Goal: Task Accomplishment & Management: Manage account settings

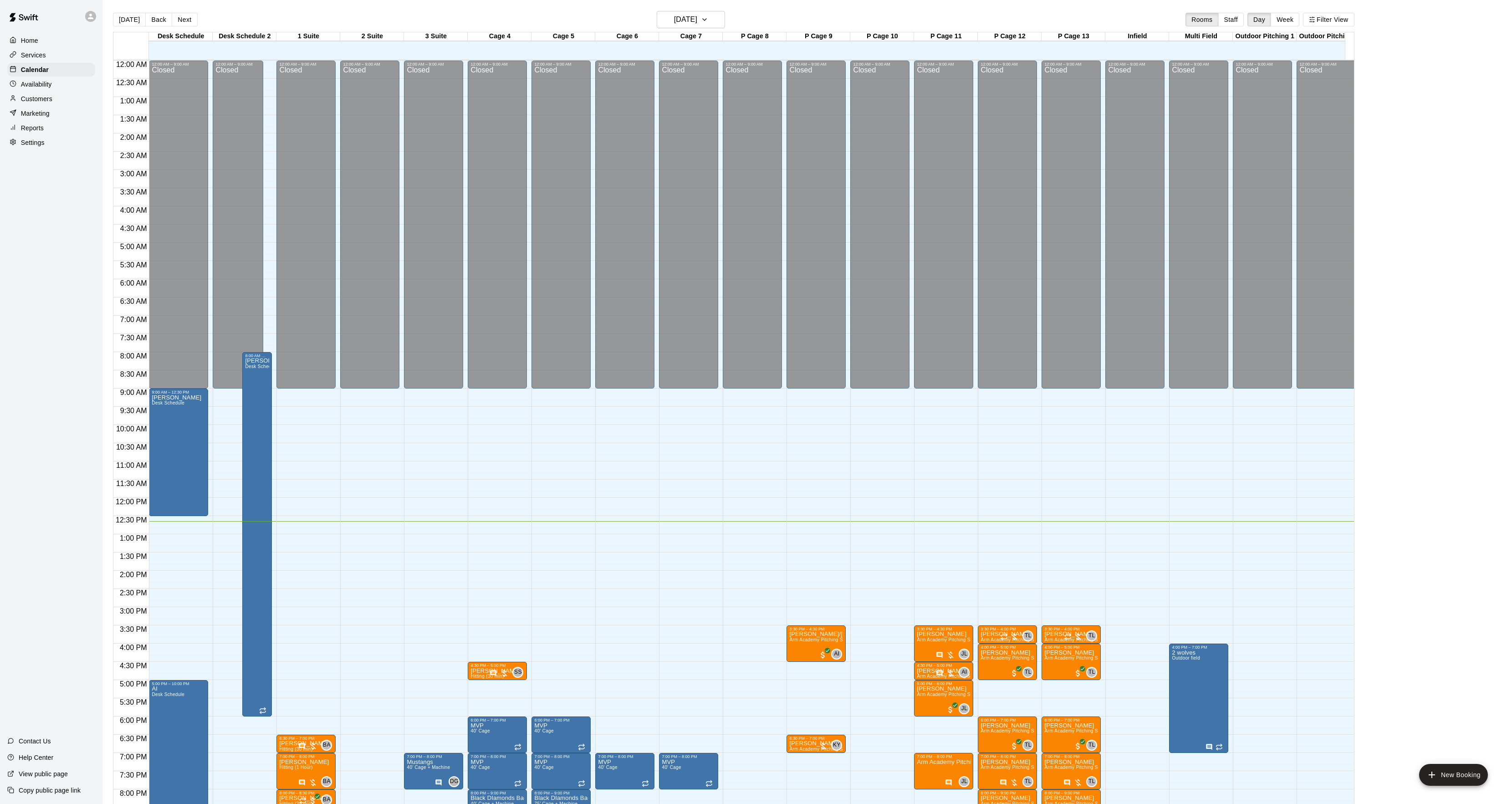
scroll to position [131, 0]
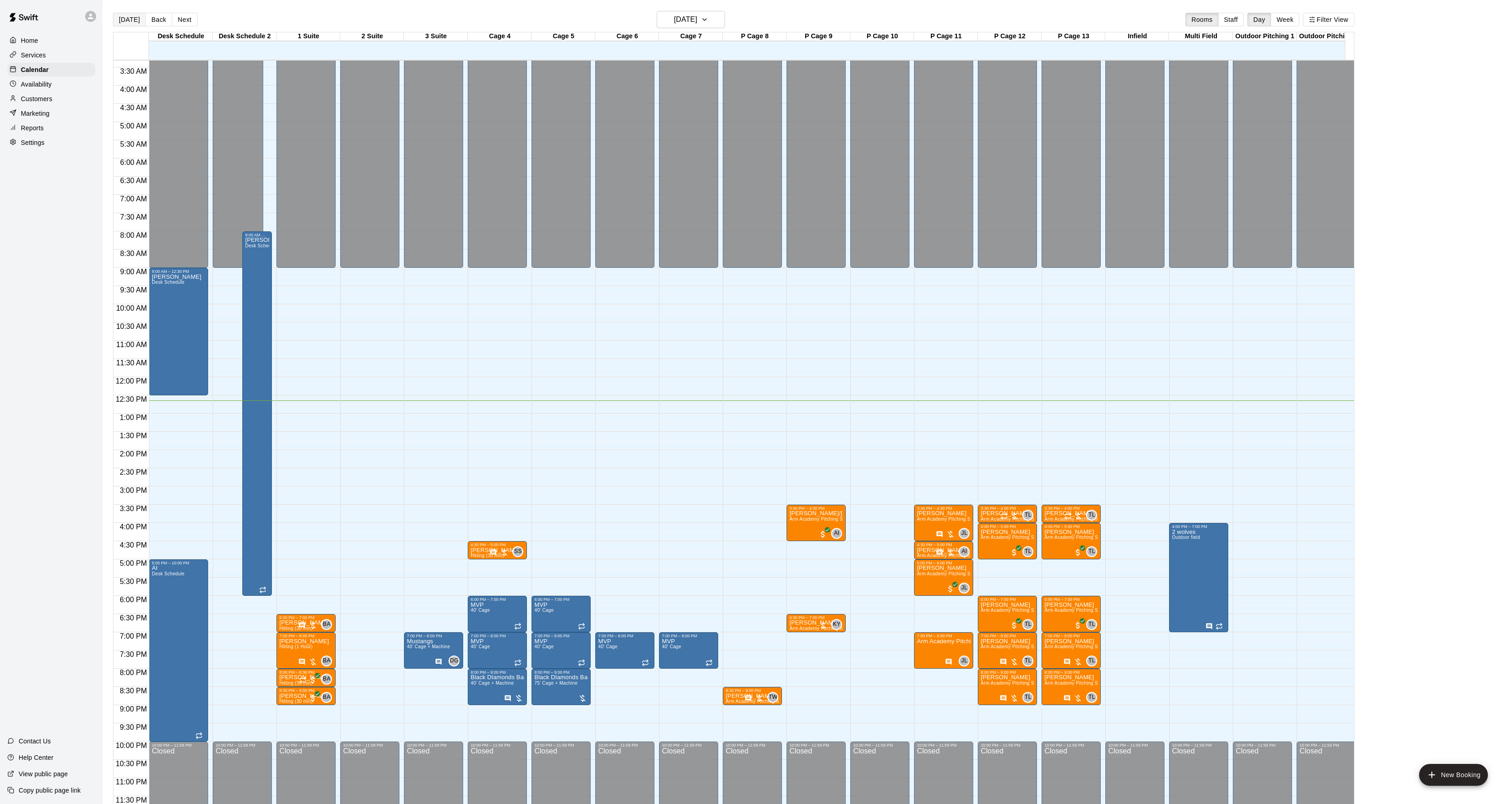
click at [133, 21] on button "[DATE]" at bounding box center [130, 20] width 33 height 14
click at [118, 22] on button "[DATE]" at bounding box center [130, 20] width 33 height 14
click at [128, 22] on button "[DATE]" at bounding box center [130, 20] width 33 height 14
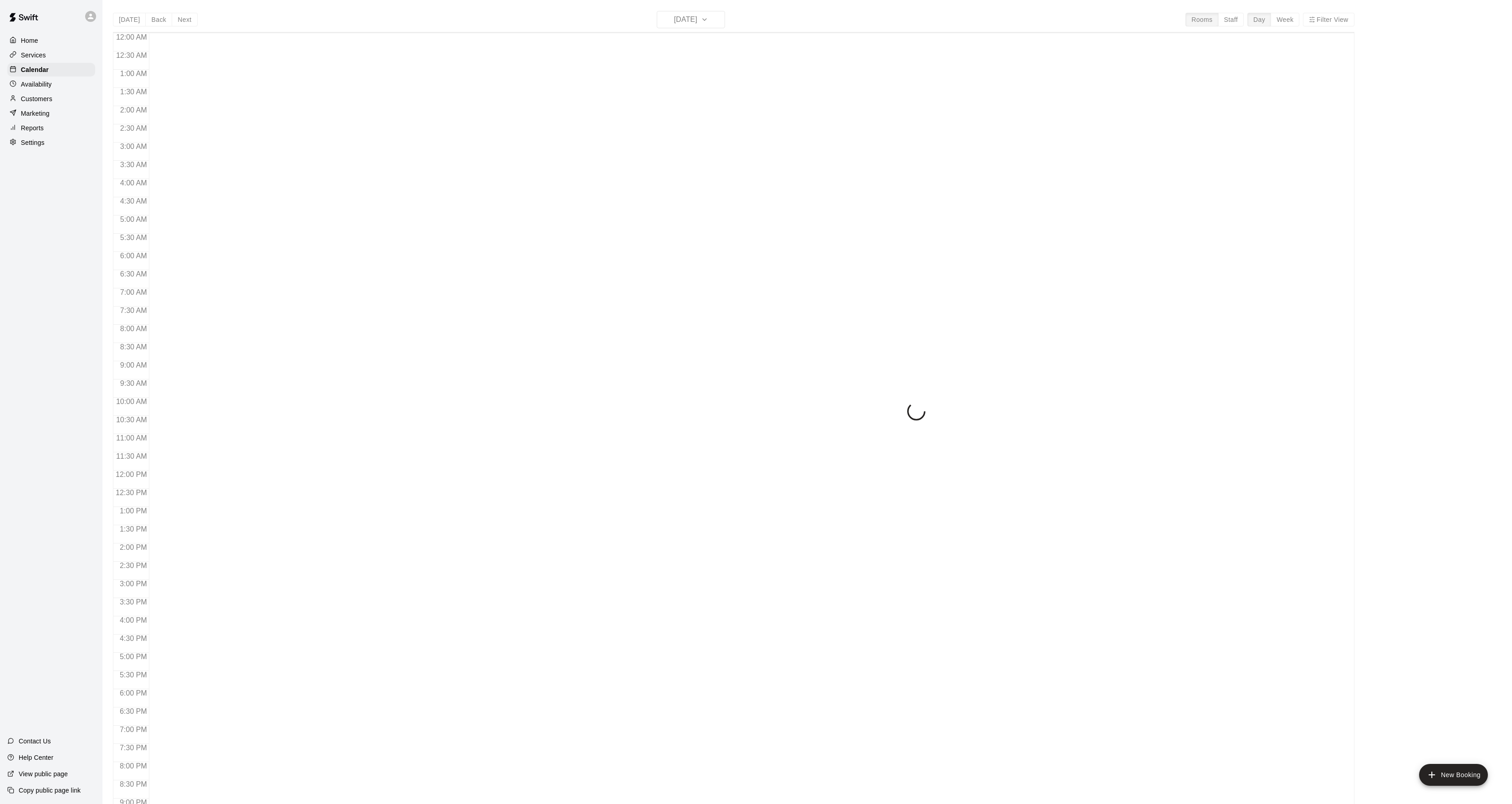
scroll to position [93, 0]
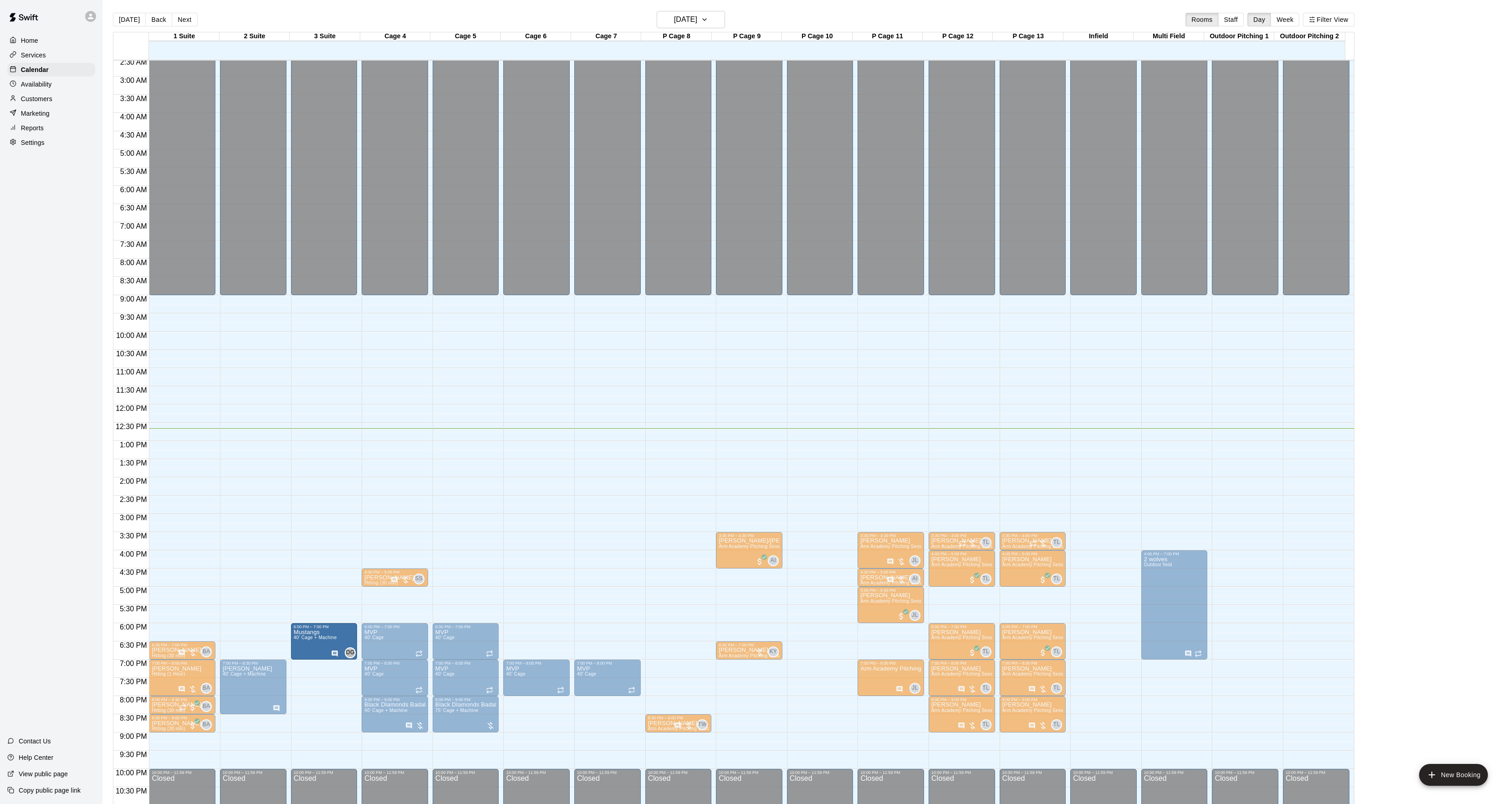
drag, startPoint x: 299, startPoint y: 677, endPoint x: 299, endPoint y: 648, distance: 29.0
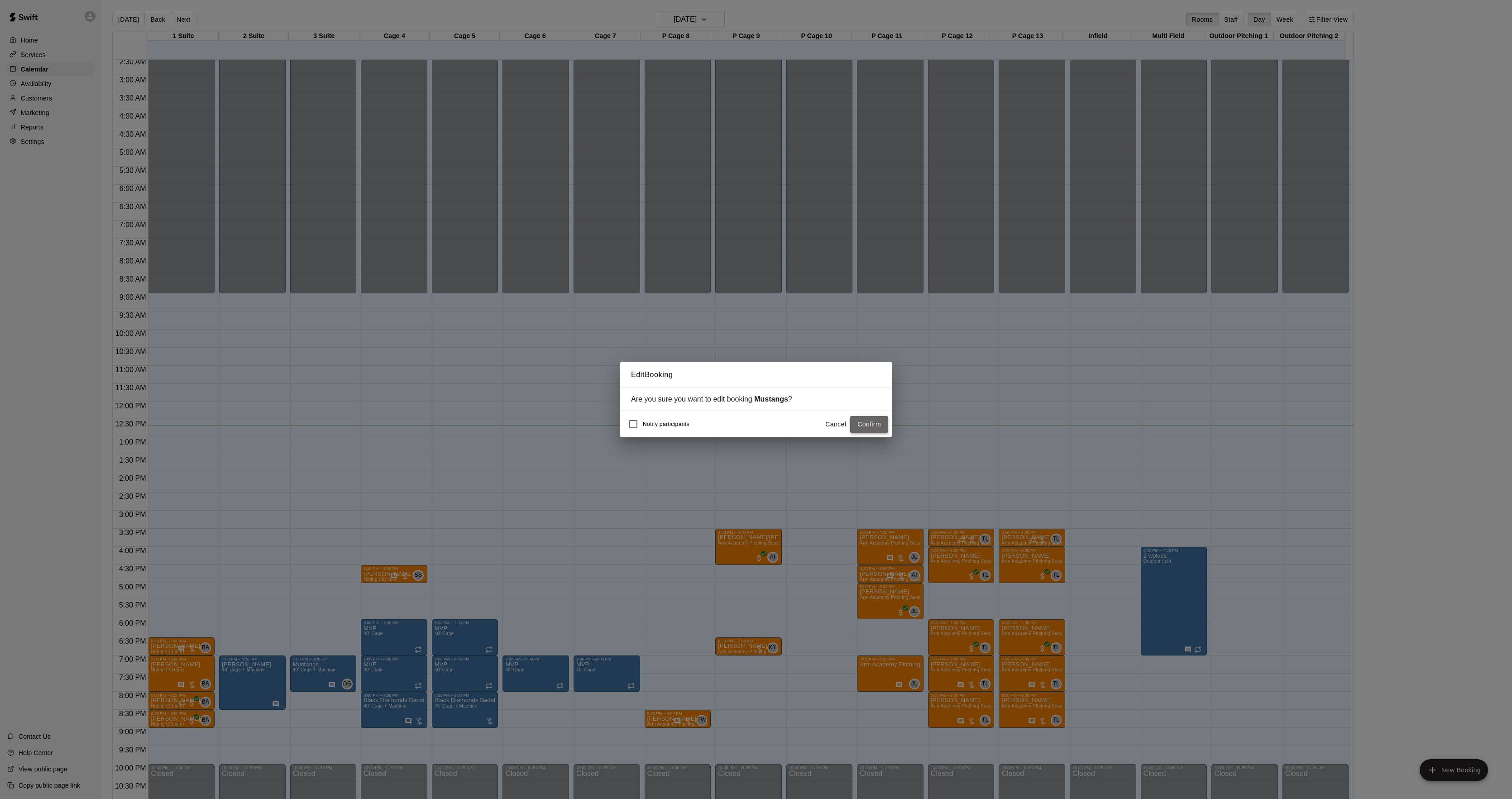
click at [867, 432] on button "Confirm" at bounding box center [869, 424] width 38 height 17
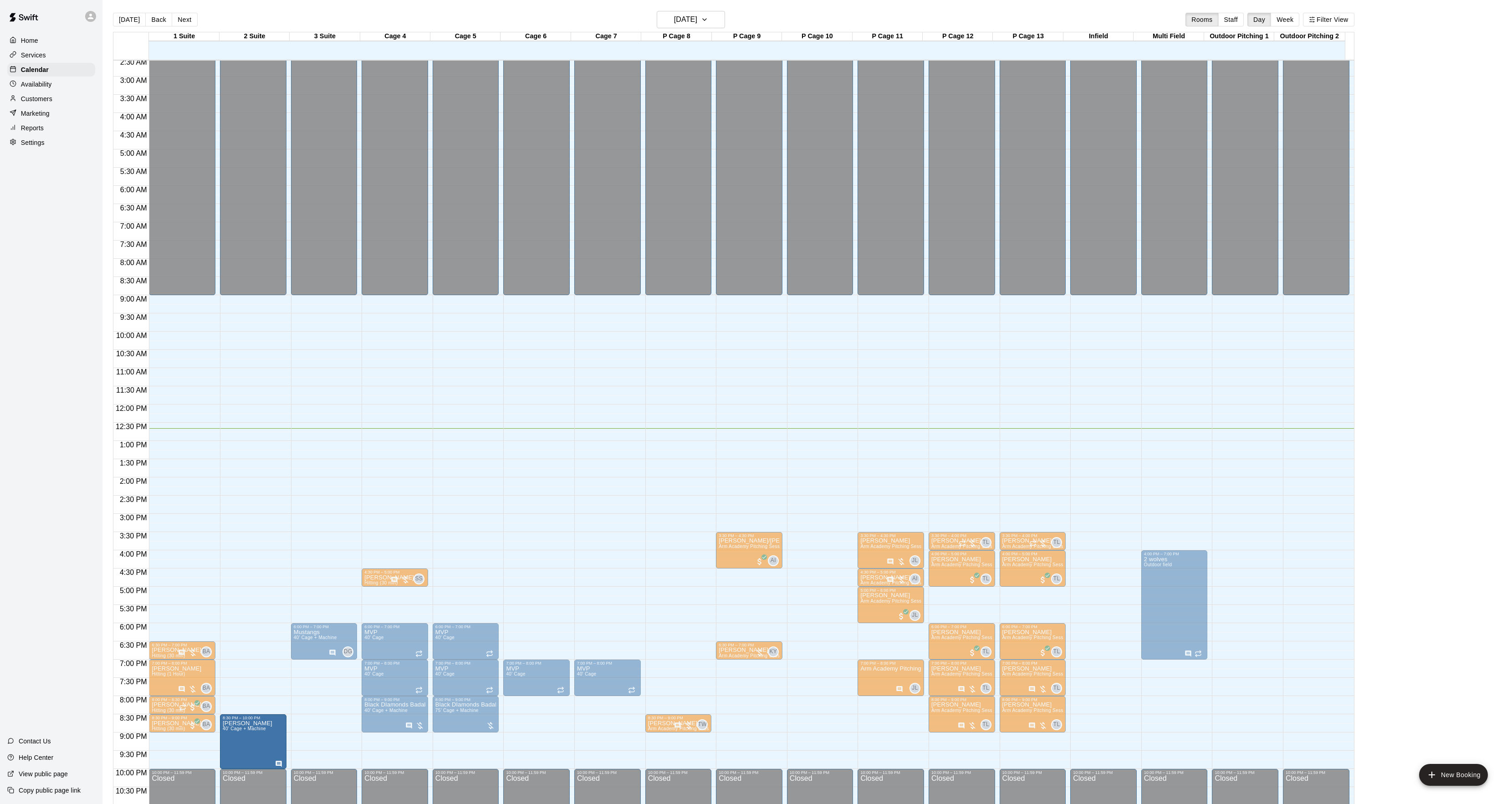
drag, startPoint x: 245, startPoint y: 704, endPoint x: 245, endPoint y: 764, distance: 60.0
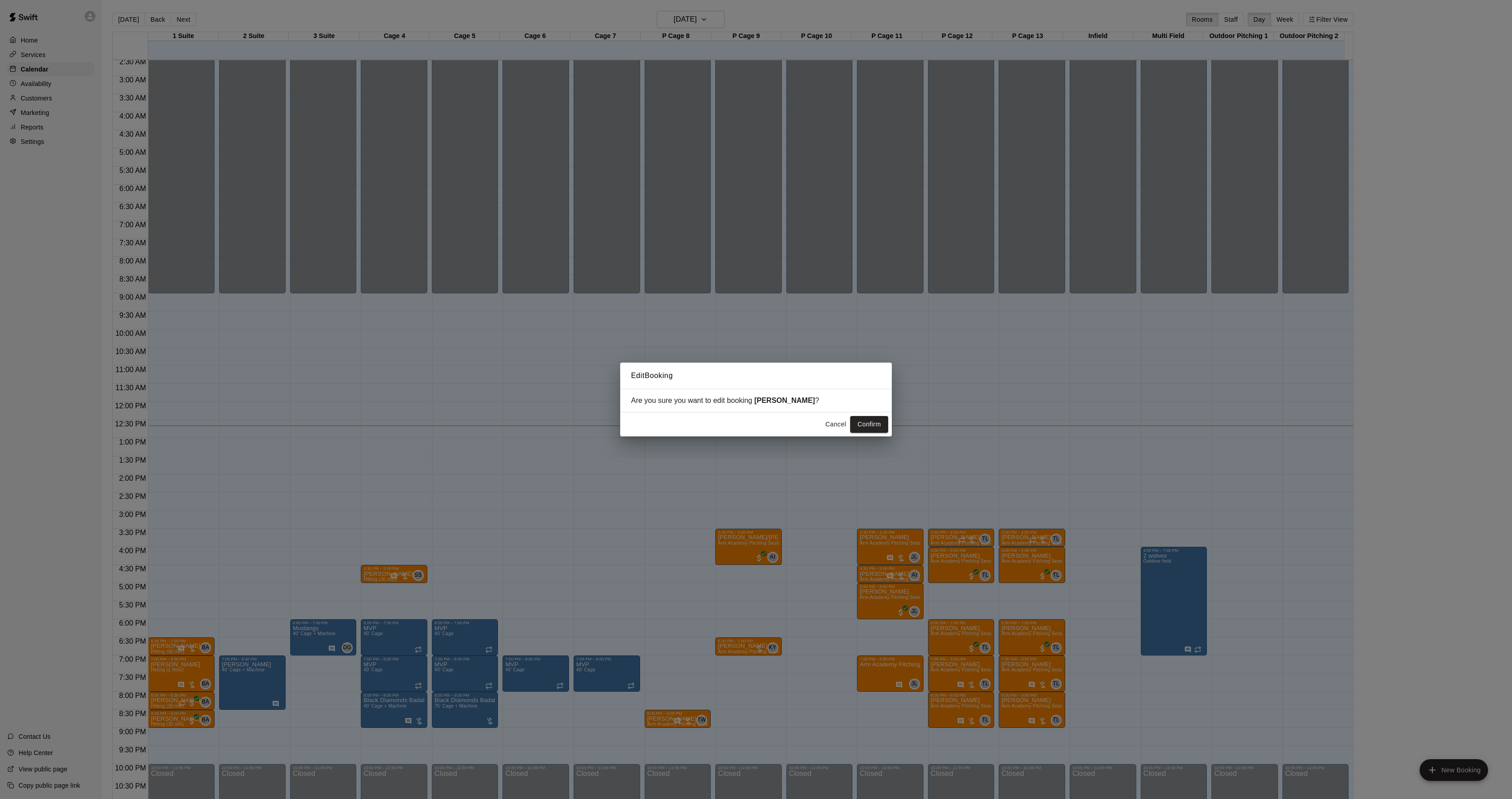
click at [832, 424] on button "Cancel" at bounding box center [836, 424] width 29 height 17
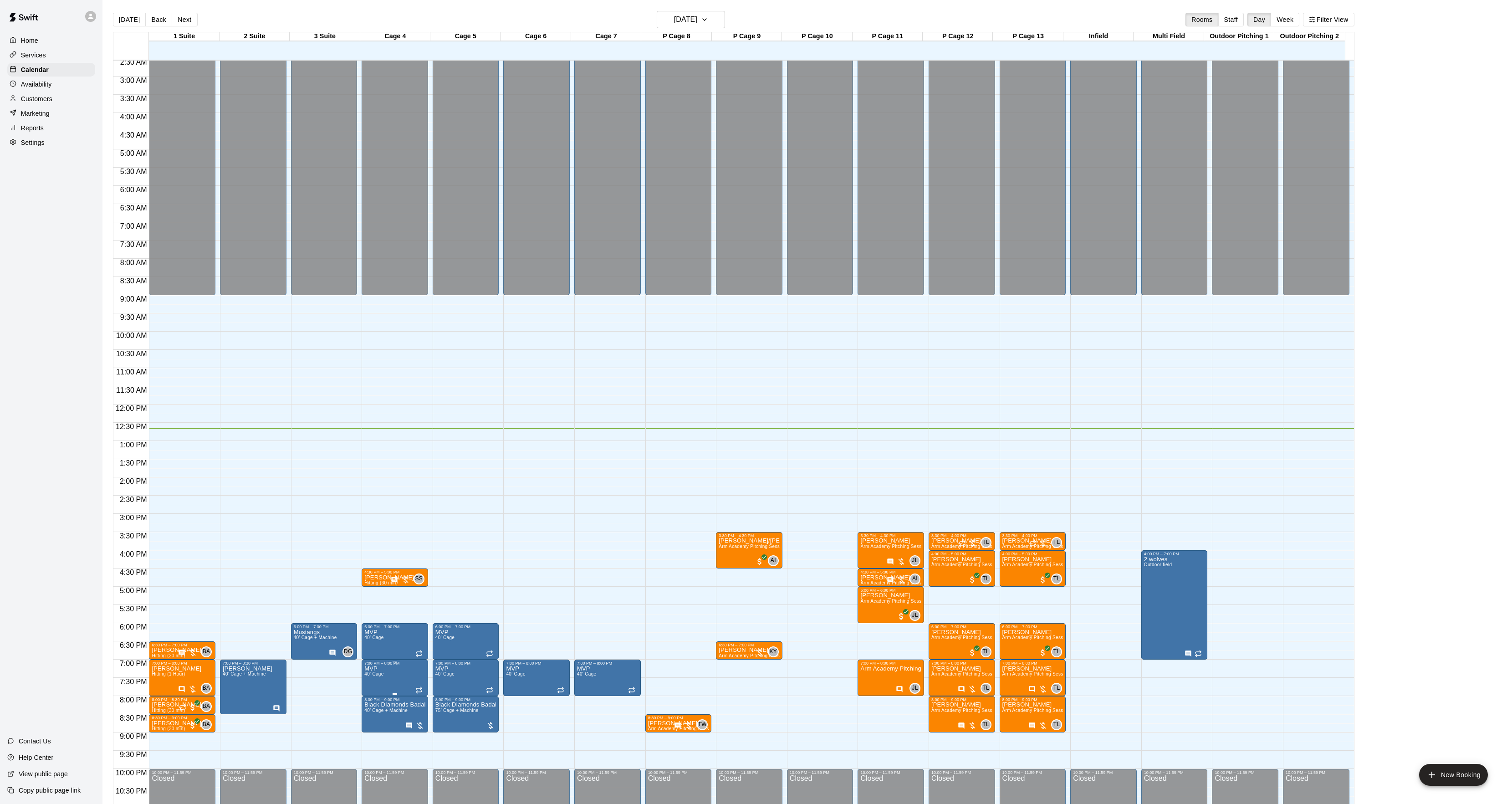
click at [439, 675] on div at bounding box center [761, 402] width 1522 height 804
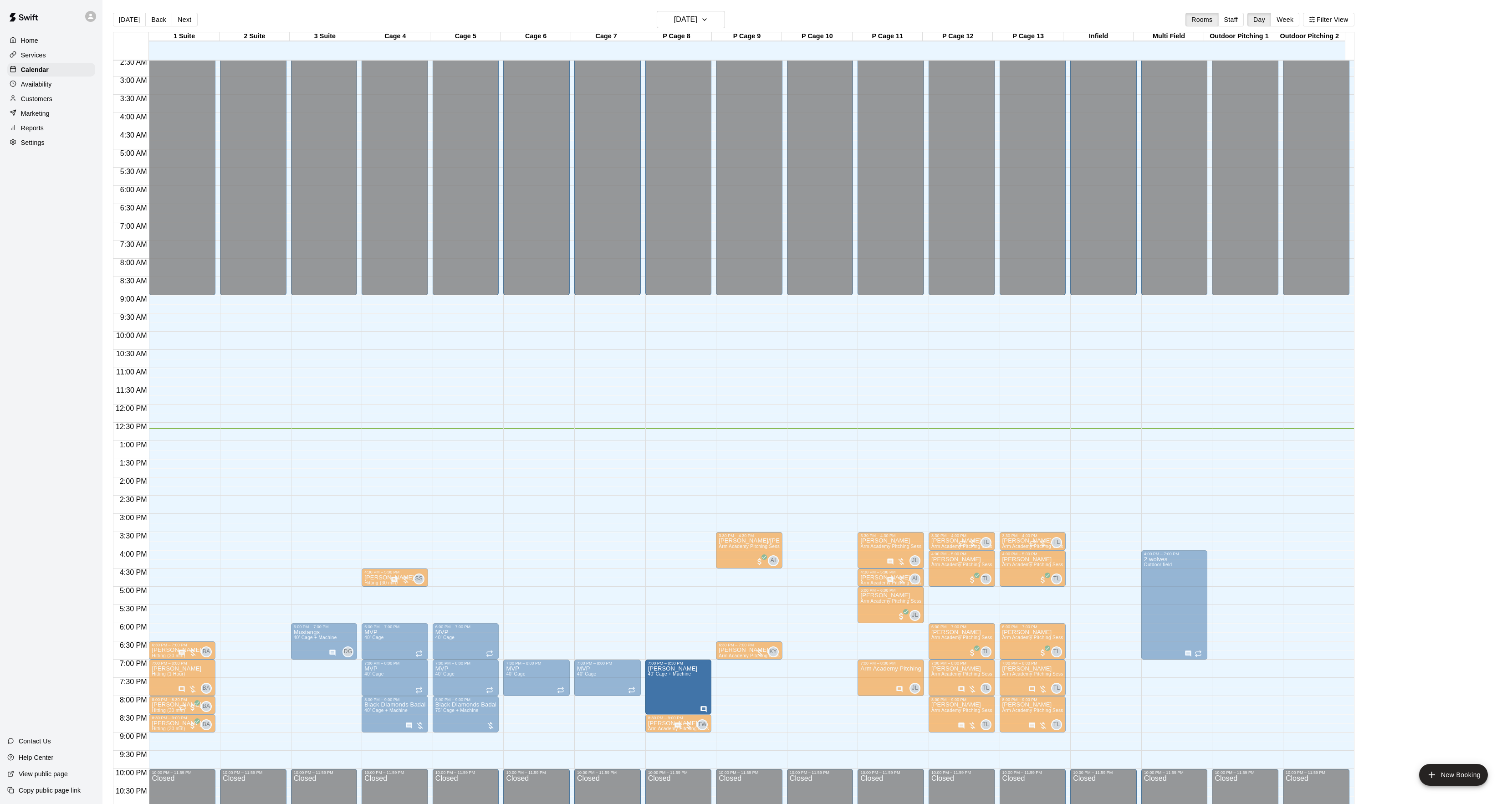
drag, startPoint x: 253, startPoint y: 682, endPoint x: 685, endPoint y: 690, distance: 432.1
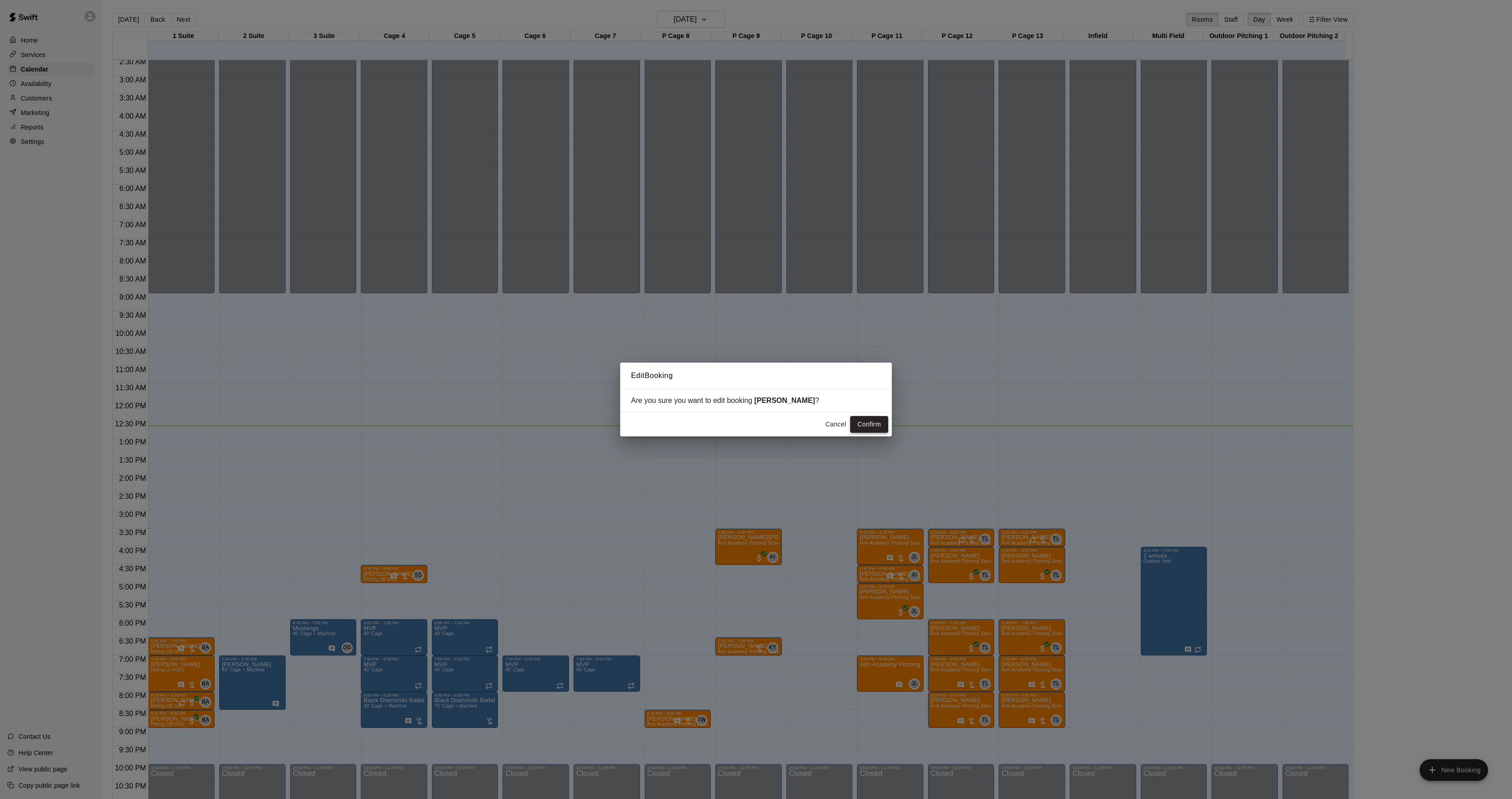
click at [877, 427] on button "Confirm" at bounding box center [869, 424] width 38 height 17
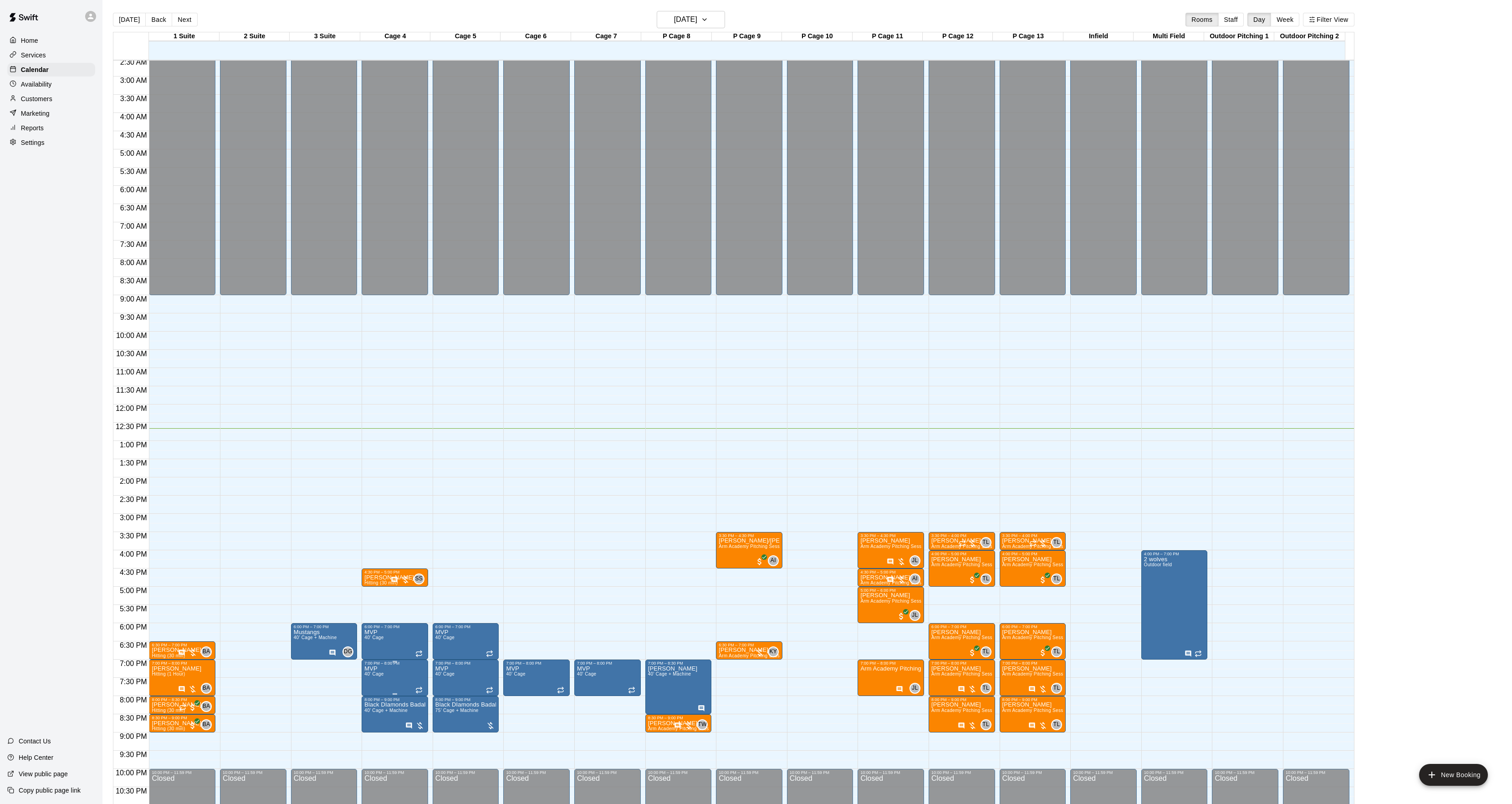
click at [377, 682] on icon "edit" at bounding box center [373, 677] width 11 height 11
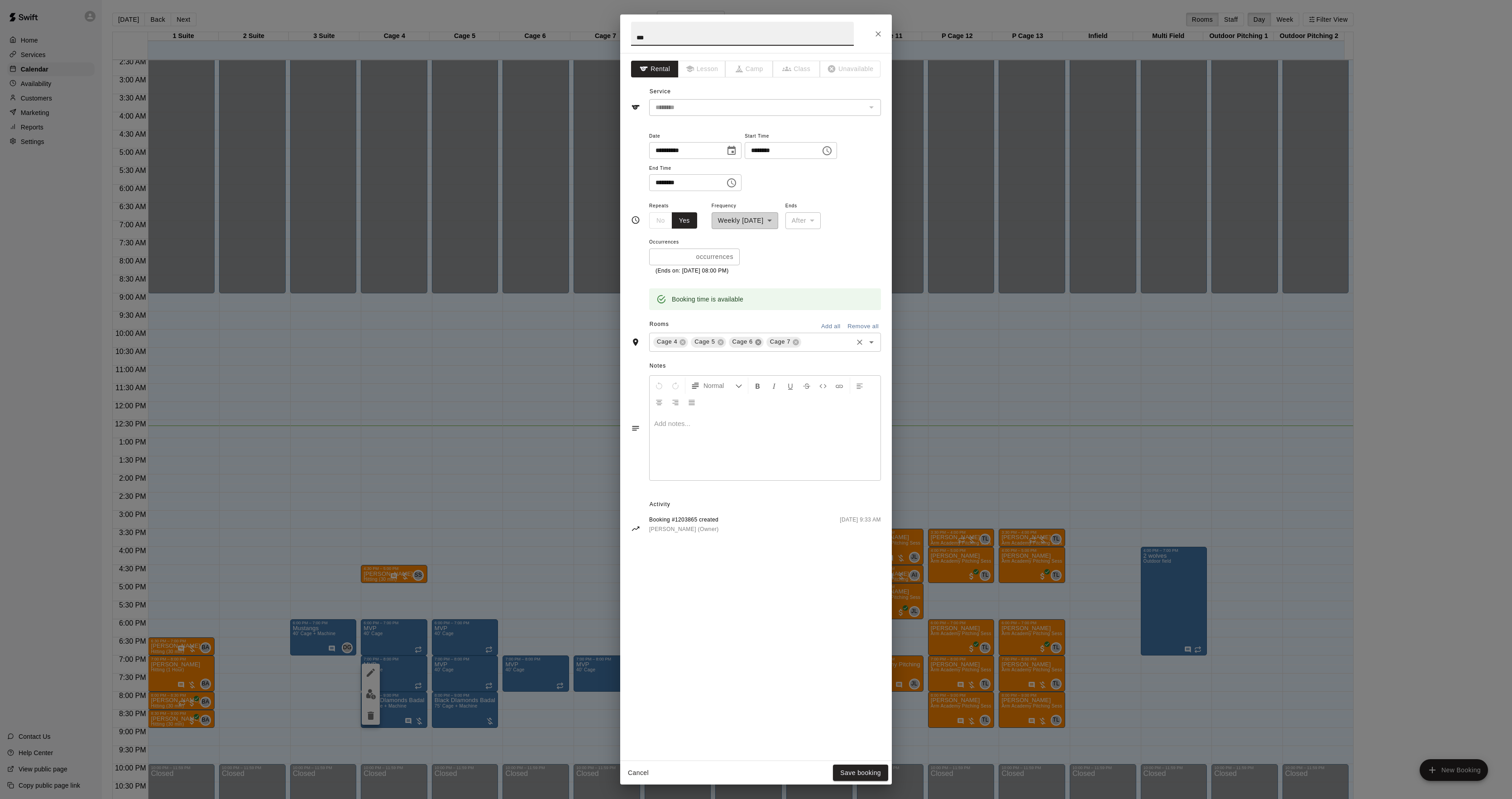
click at [755, 344] on icon at bounding box center [758, 342] width 6 height 6
click at [747, 341] on input "text" at bounding box center [790, 342] width 124 height 12
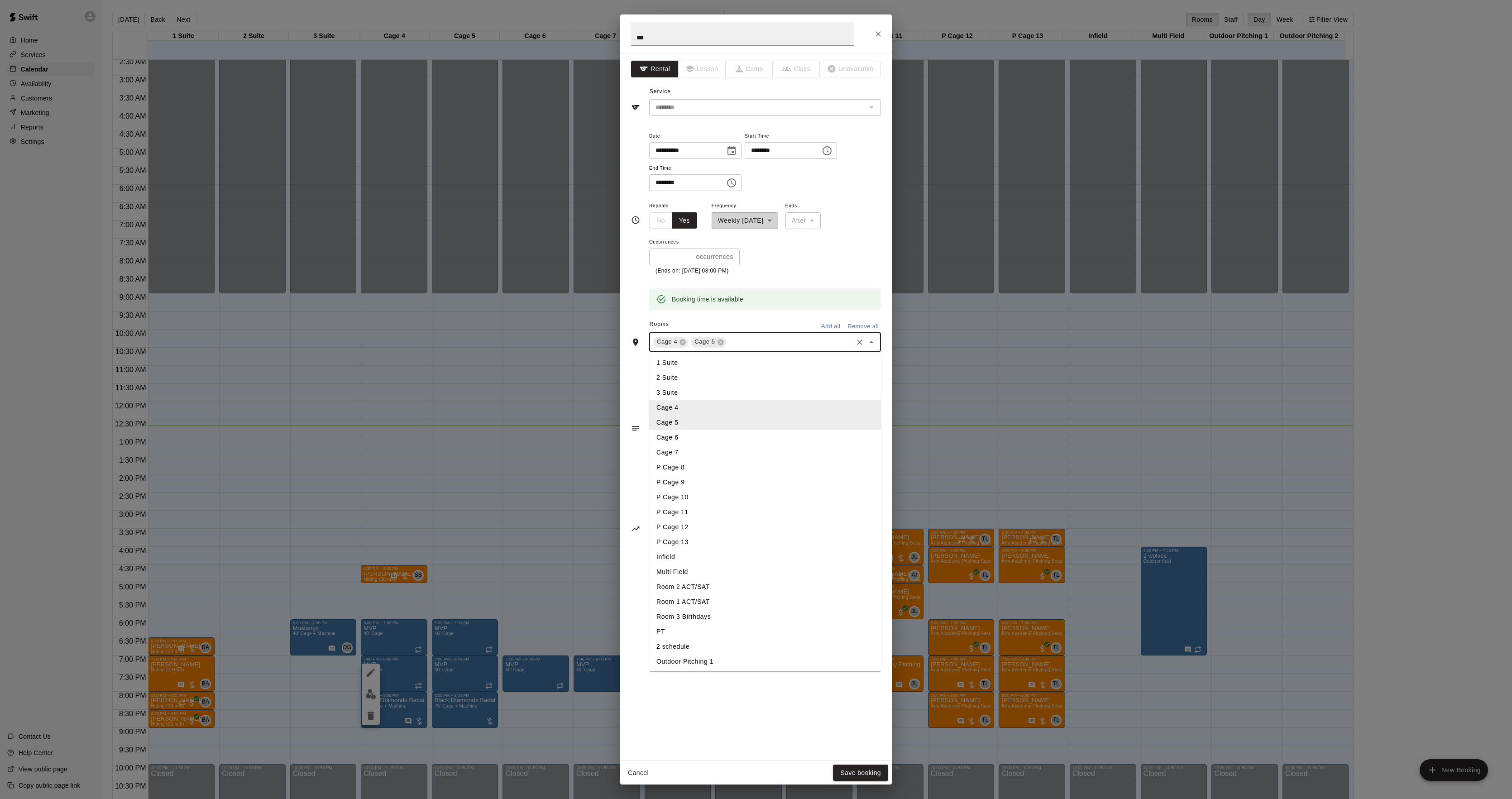
click at [679, 386] on li "3 Suite" at bounding box center [765, 392] width 231 height 15
click at [771, 344] on input "text" at bounding box center [808, 342] width 86 height 12
click at [675, 379] on li "2 Suite" at bounding box center [765, 377] width 231 height 15
click at [842, 767] on button "Save booking" at bounding box center [860, 773] width 55 height 17
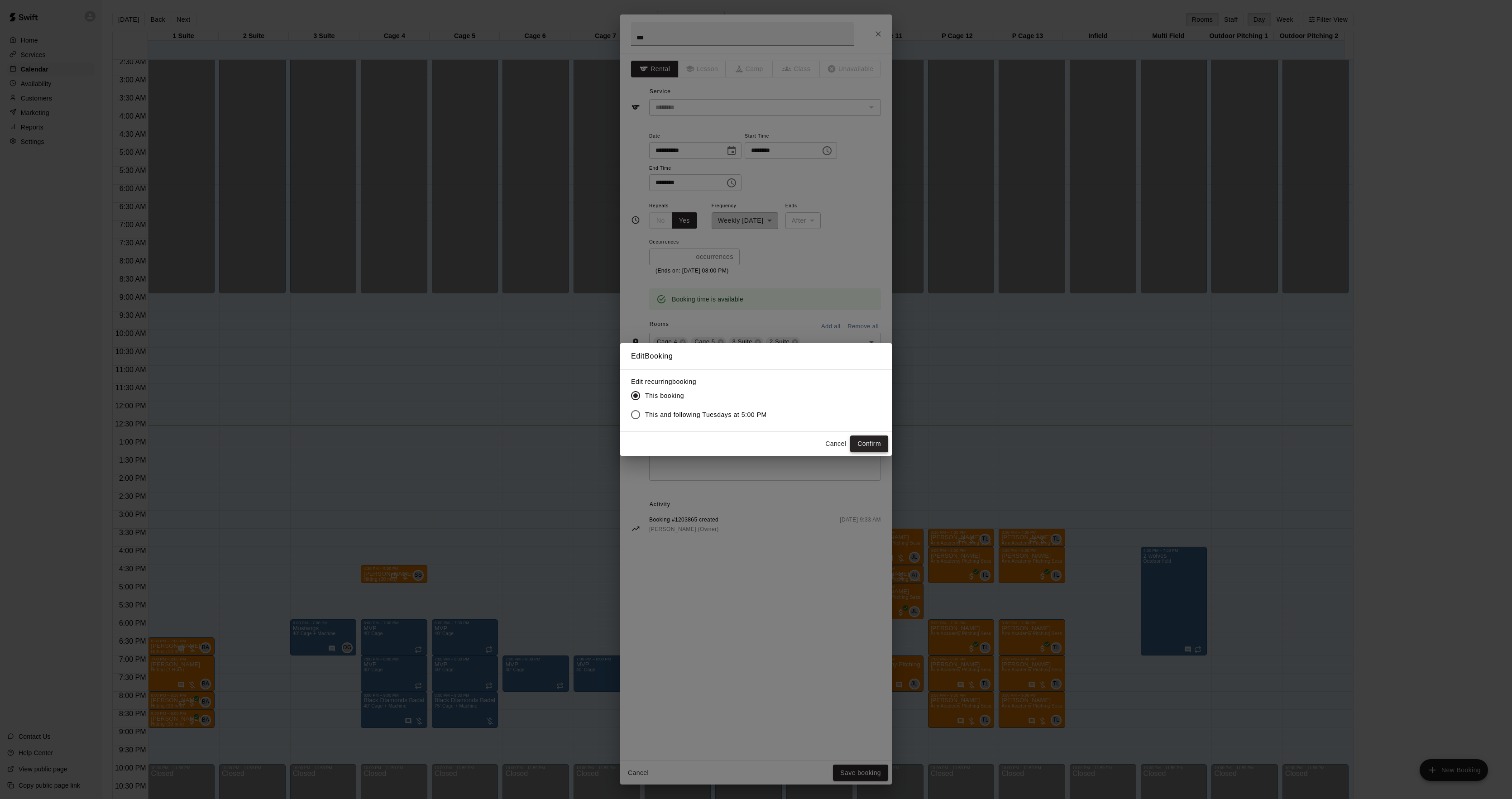
click at [865, 446] on button "Confirm" at bounding box center [869, 443] width 38 height 17
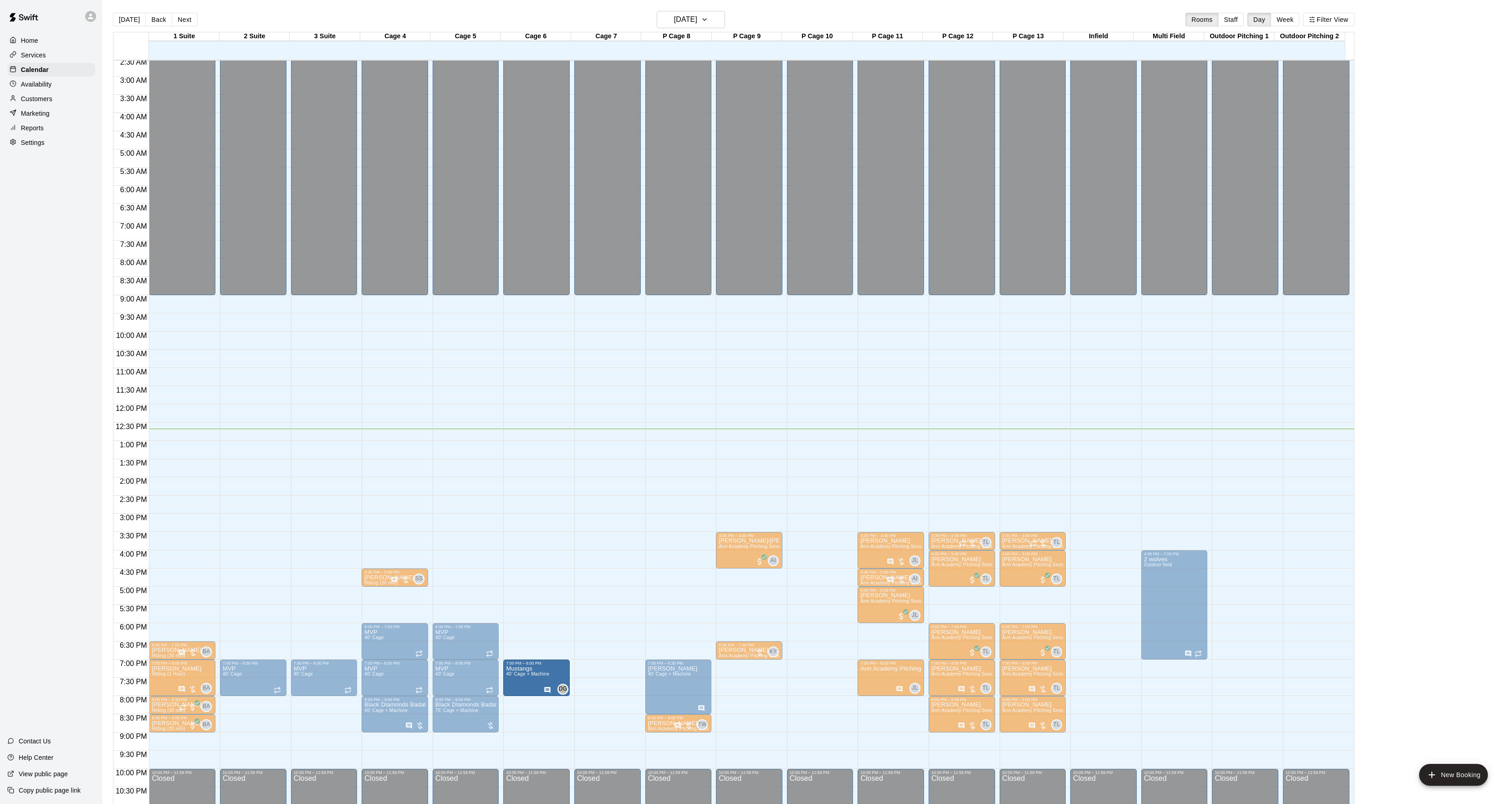
drag, startPoint x: 327, startPoint y: 638, endPoint x: 534, endPoint y: 677, distance: 210.6
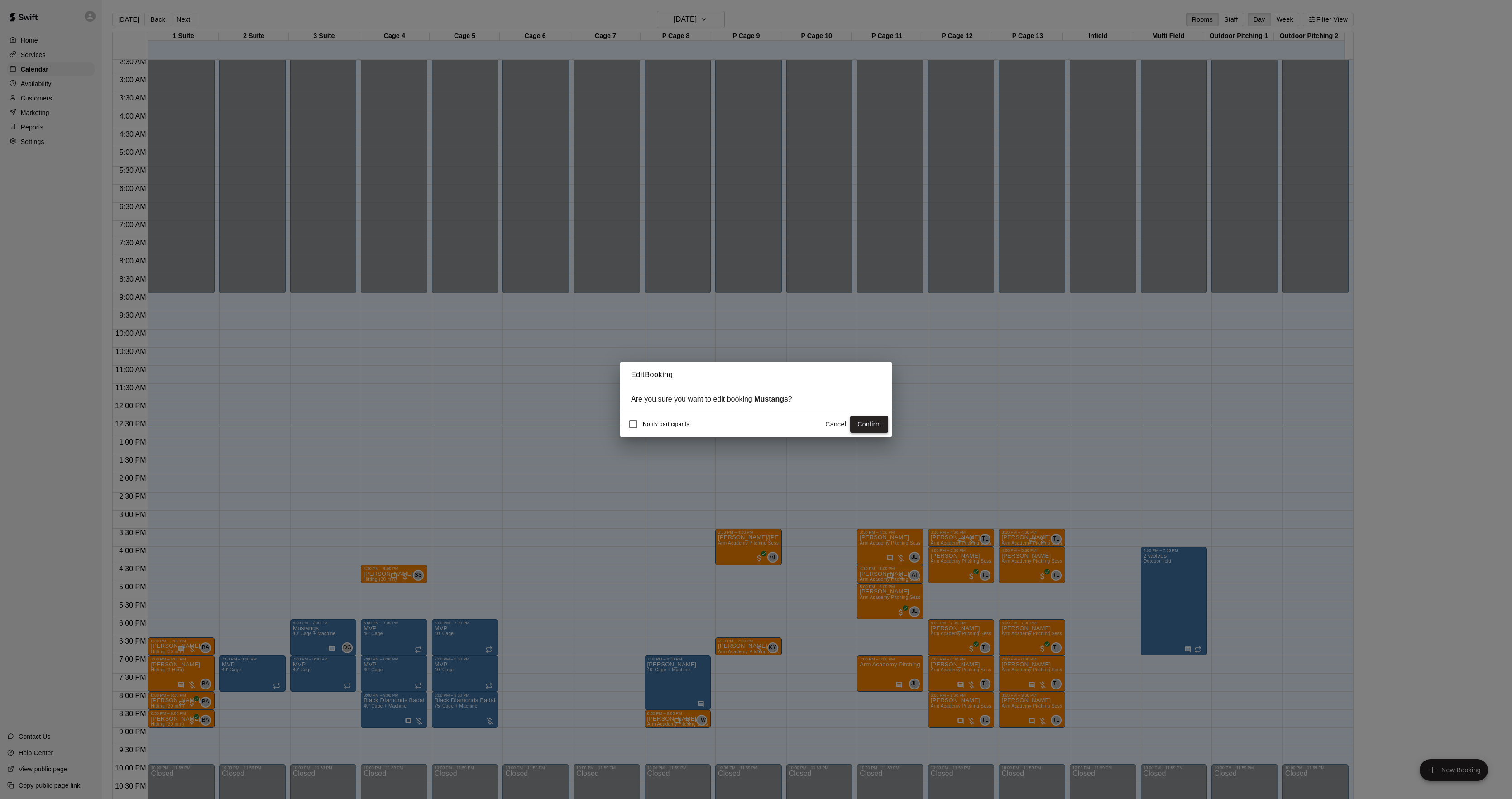
click at [870, 425] on button "Confirm" at bounding box center [869, 424] width 38 height 17
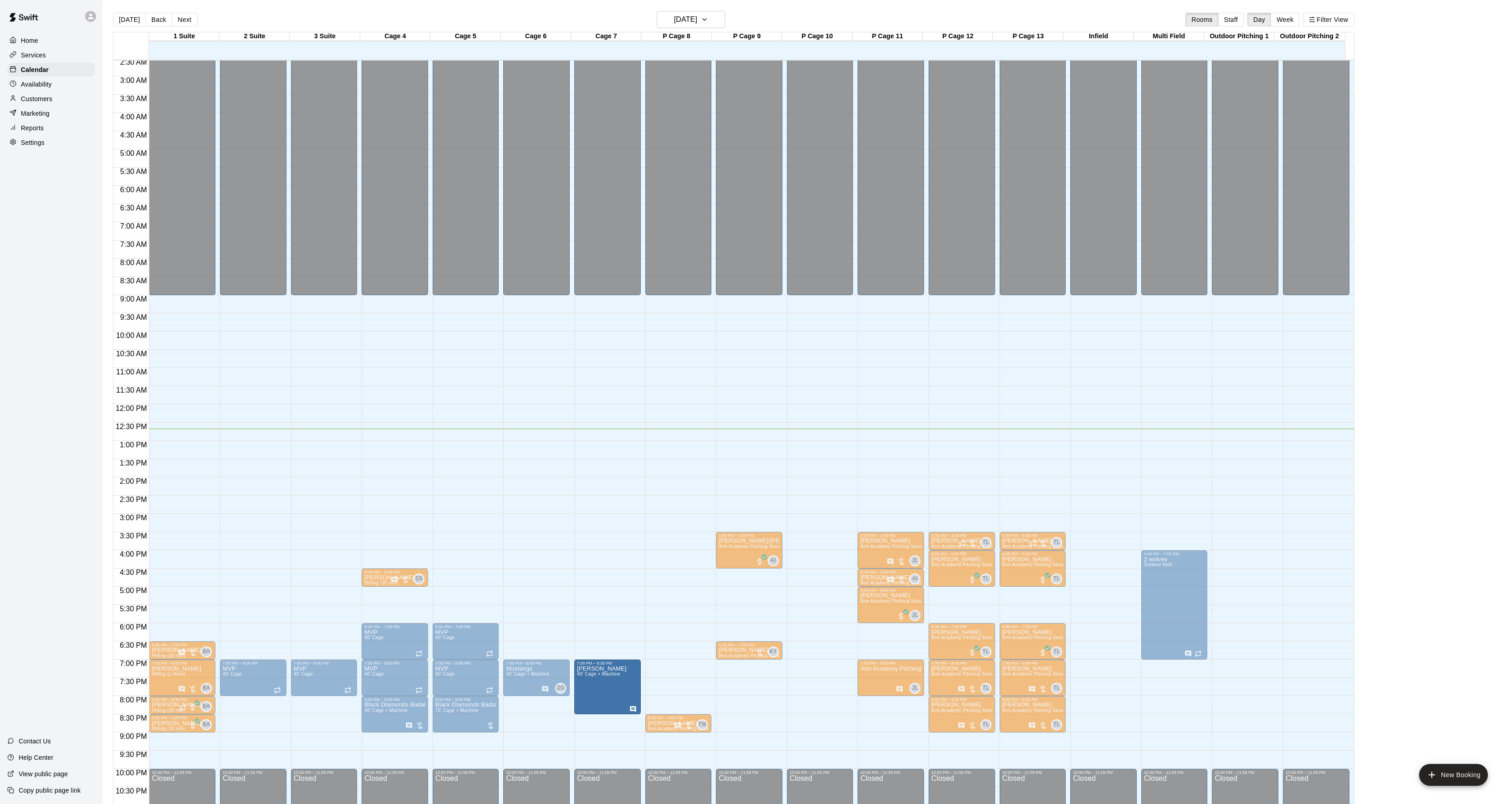
drag, startPoint x: 684, startPoint y: 692, endPoint x: 608, endPoint y: 692, distance: 76.0
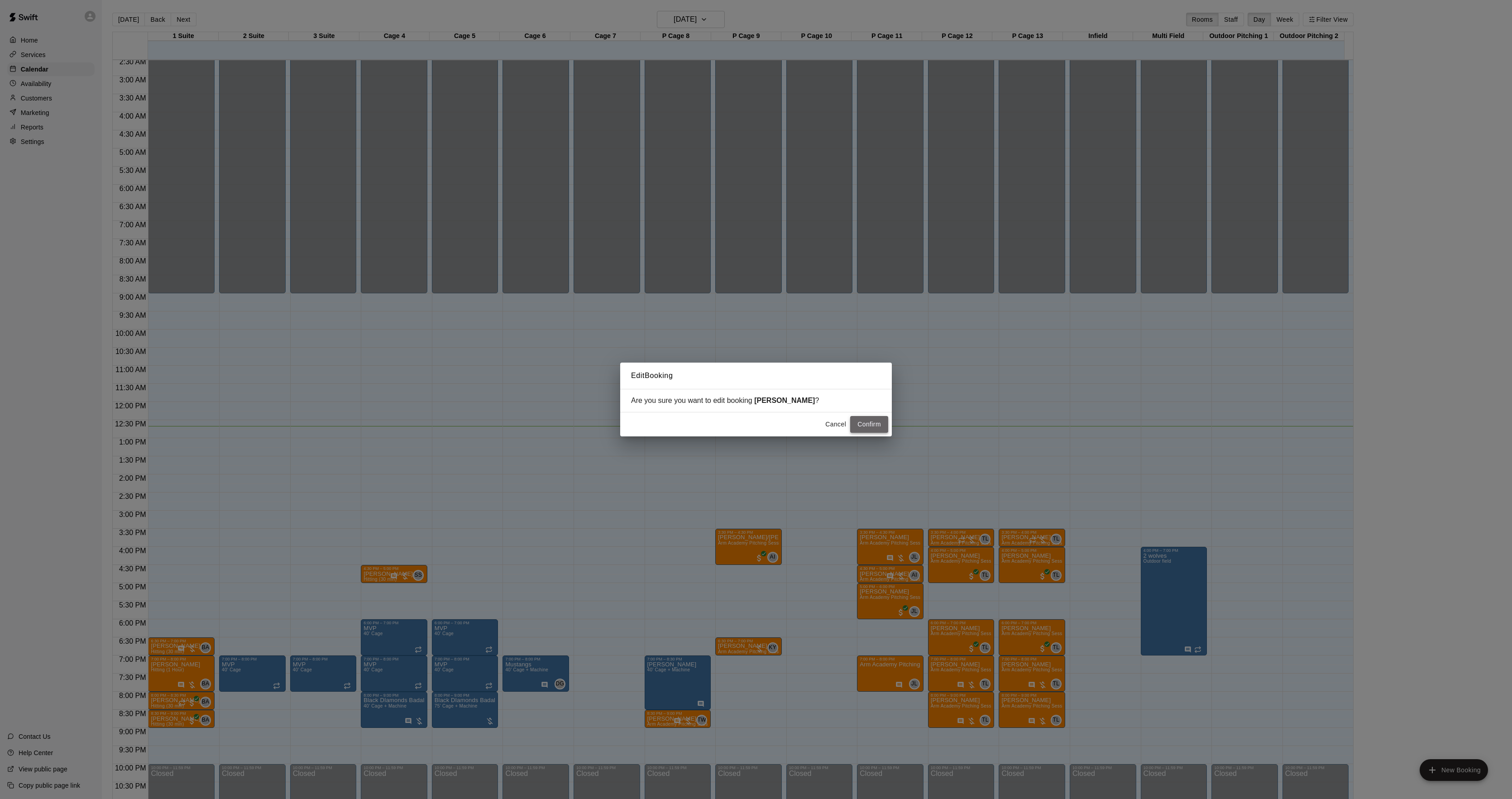
click at [856, 419] on button "Confirm" at bounding box center [869, 424] width 38 height 17
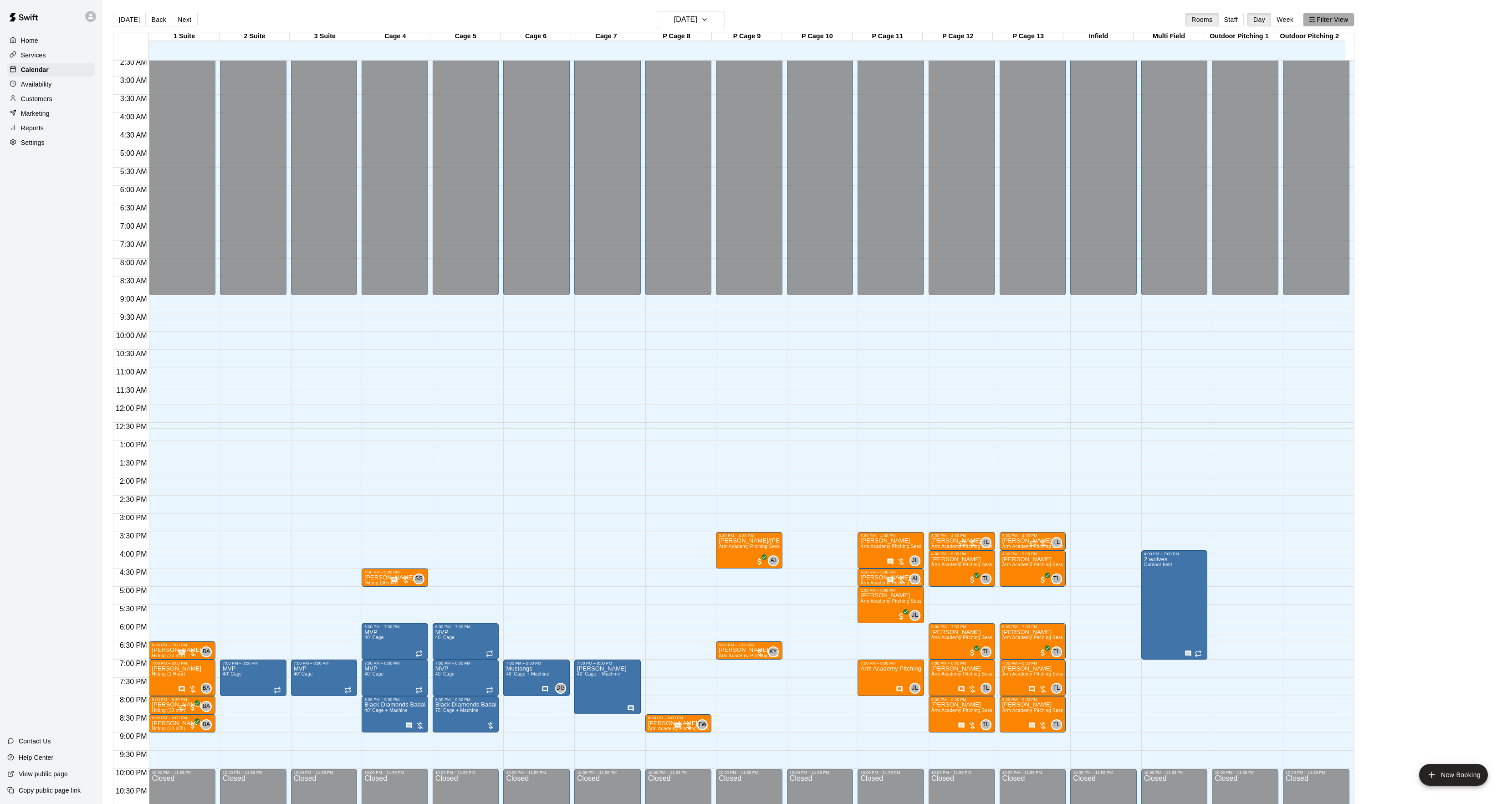
click at [1347, 17] on button "Filter View" at bounding box center [1329, 20] width 51 height 14
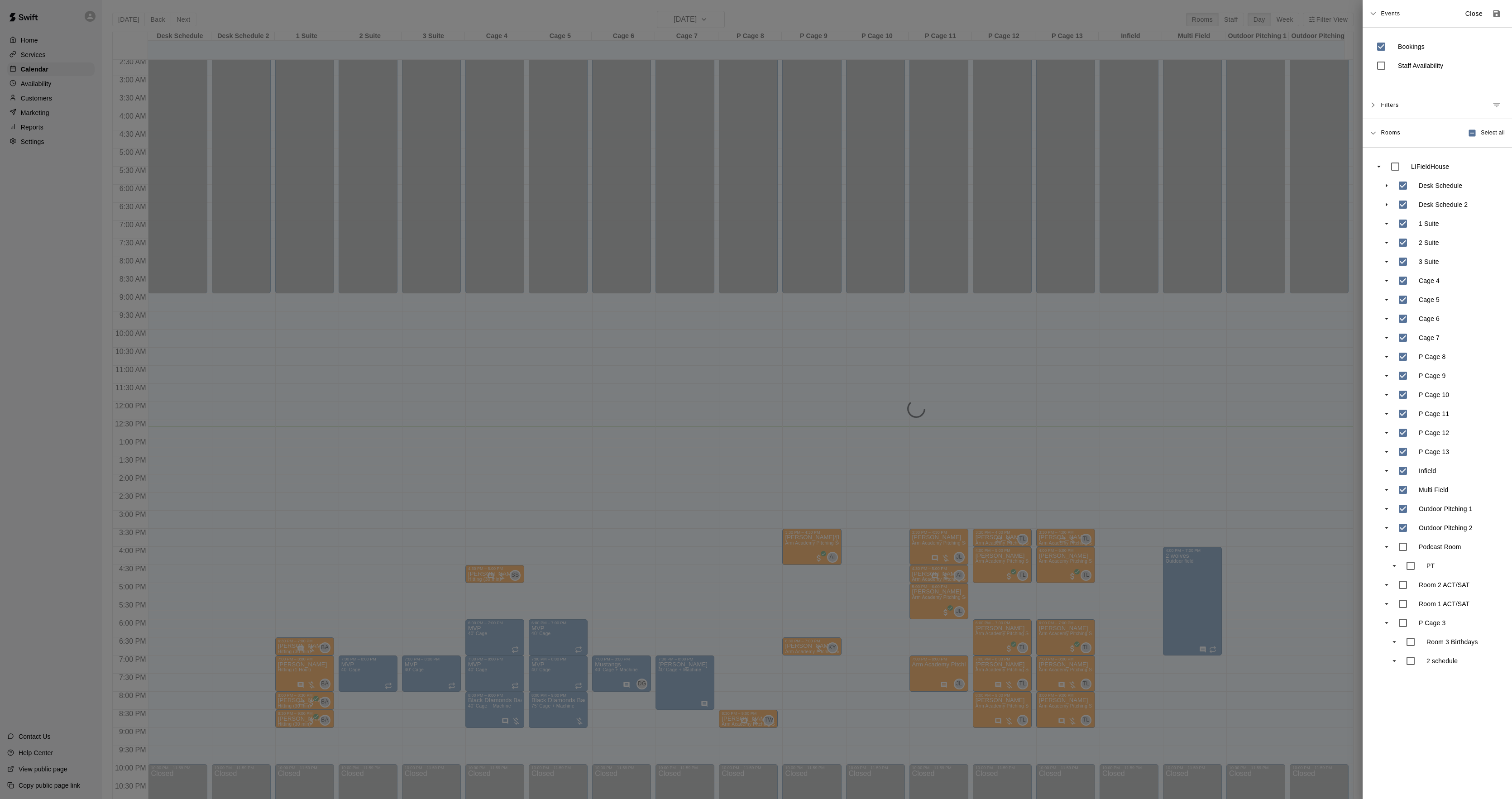
click at [977, 344] on div at bounding box center [756, 400] width 1512 height 799
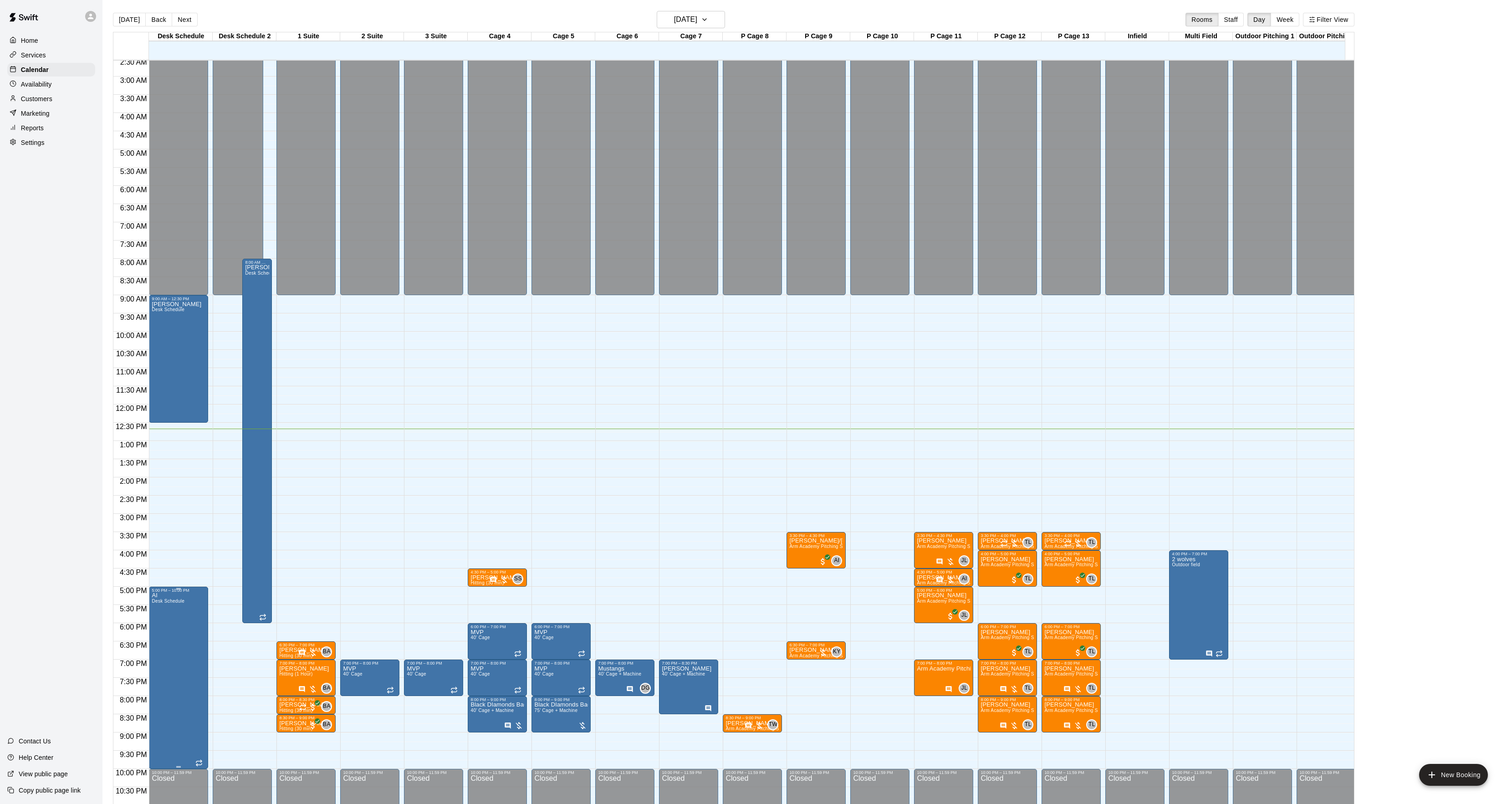
click at [151, 627] on div "5:00 PM – 10:00 PM AI Desk Schedule" at bounding box center [178, 678] width 60 height 182
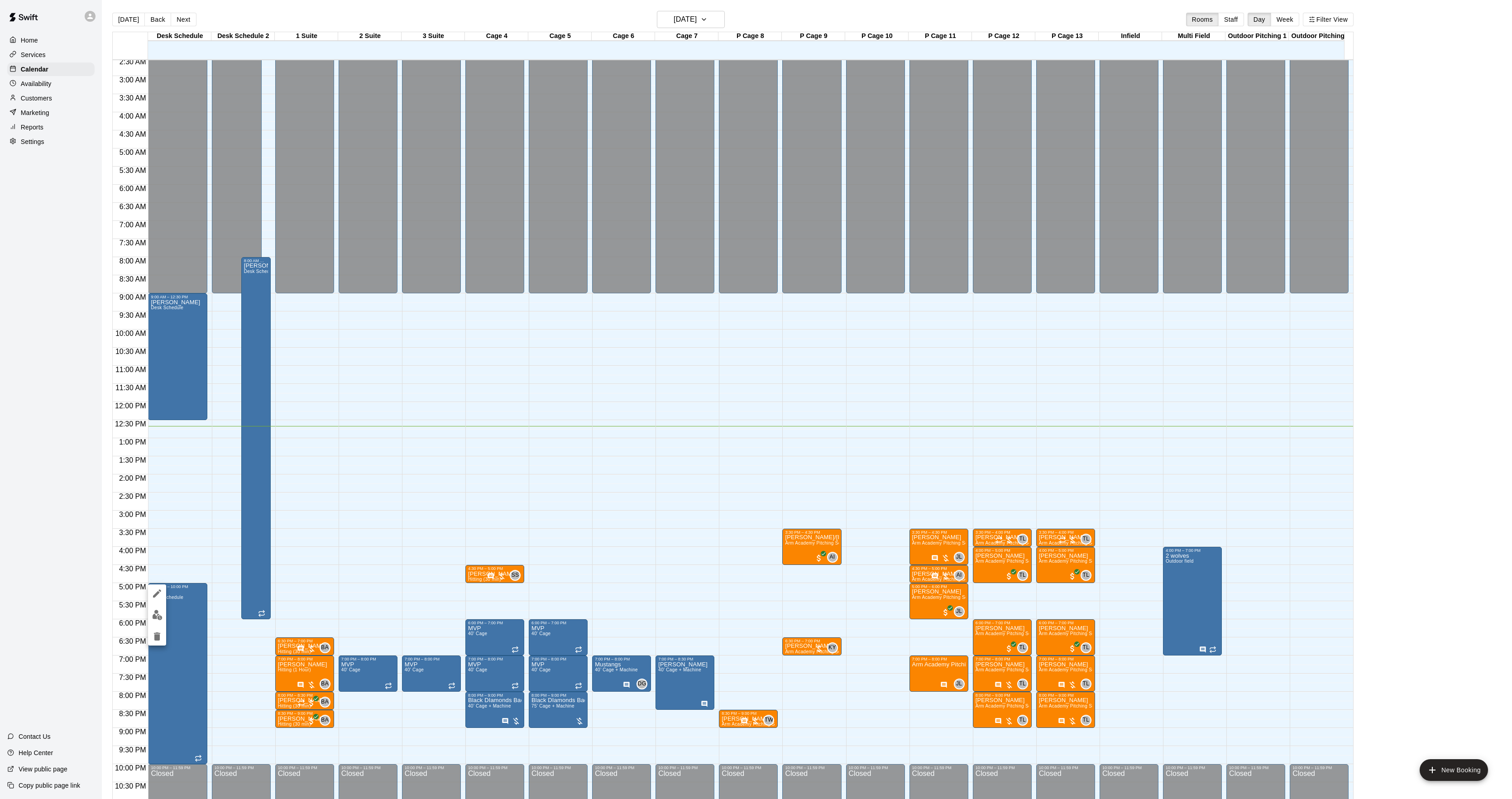
click at [161, 600] on button "edit" at bounding box center [156, 593] width 18 height 18
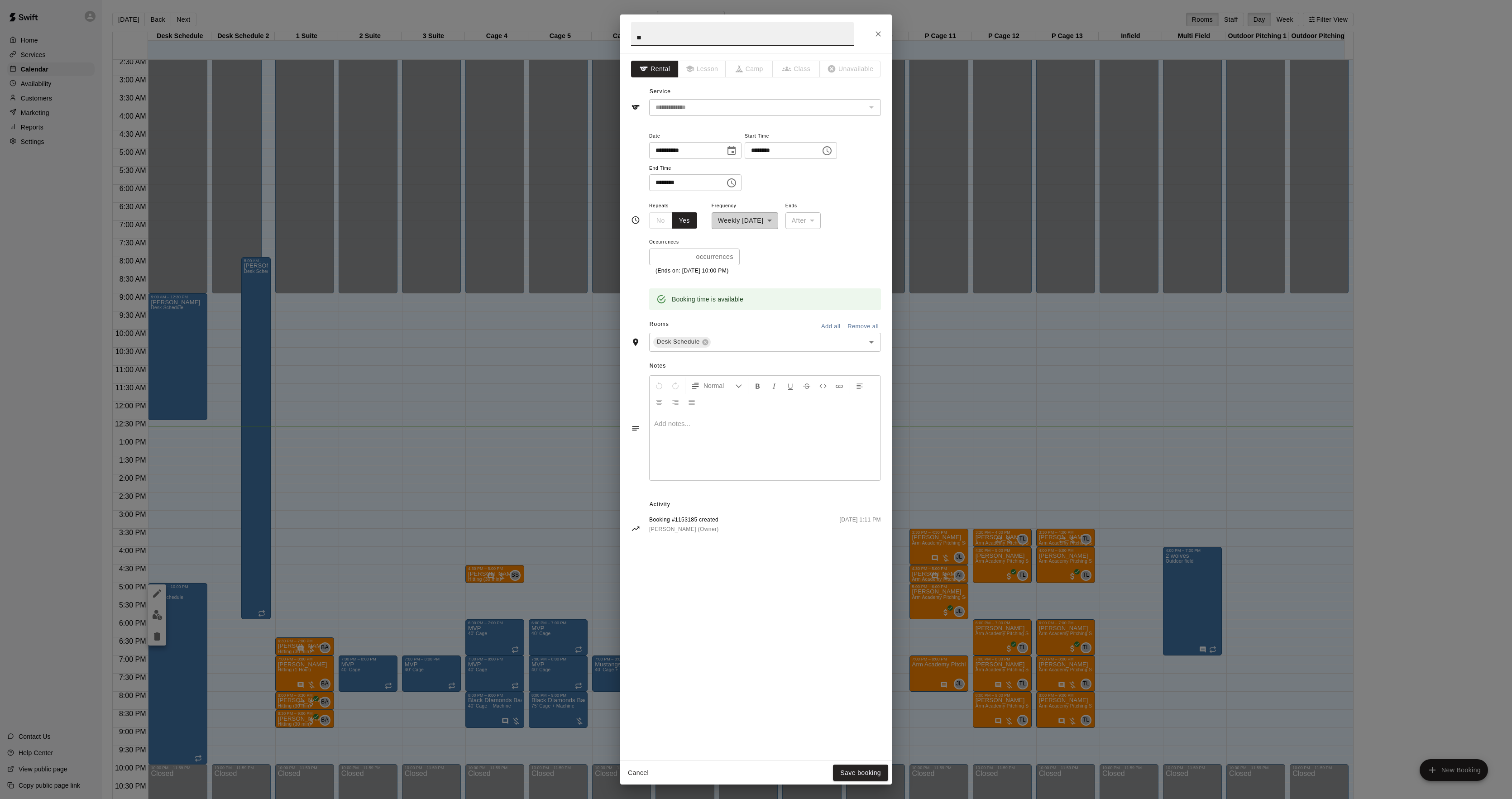
click at [770, 455] on div at bounding box center [765, 446] width 231 height 68
click at [864, 771] on button "Save booking" at bounding box center [860, 773] width 55 height 17
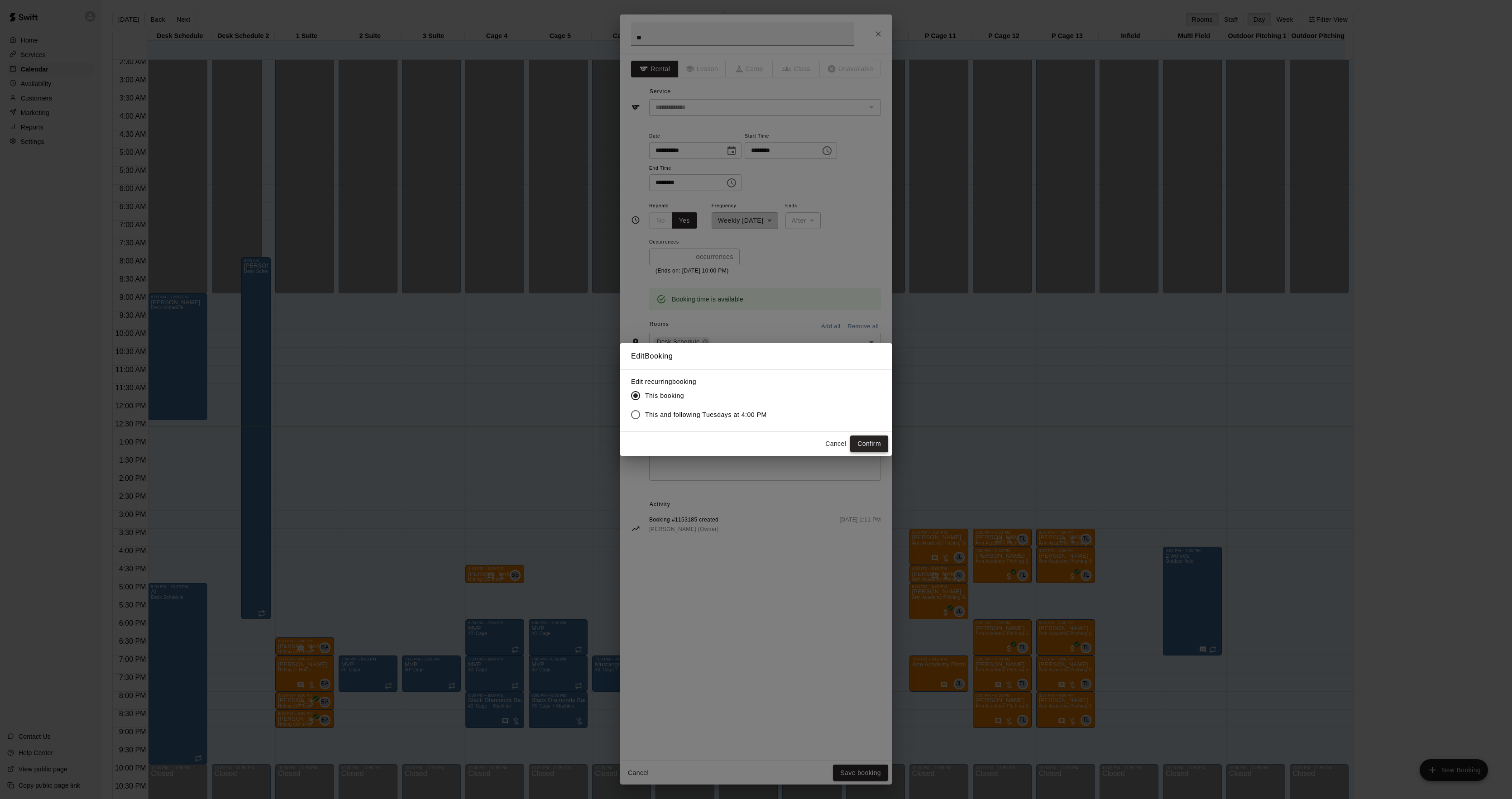
click at [855, 446] on button "Confirm" at bounding box center [869, 443] width 38 height 17
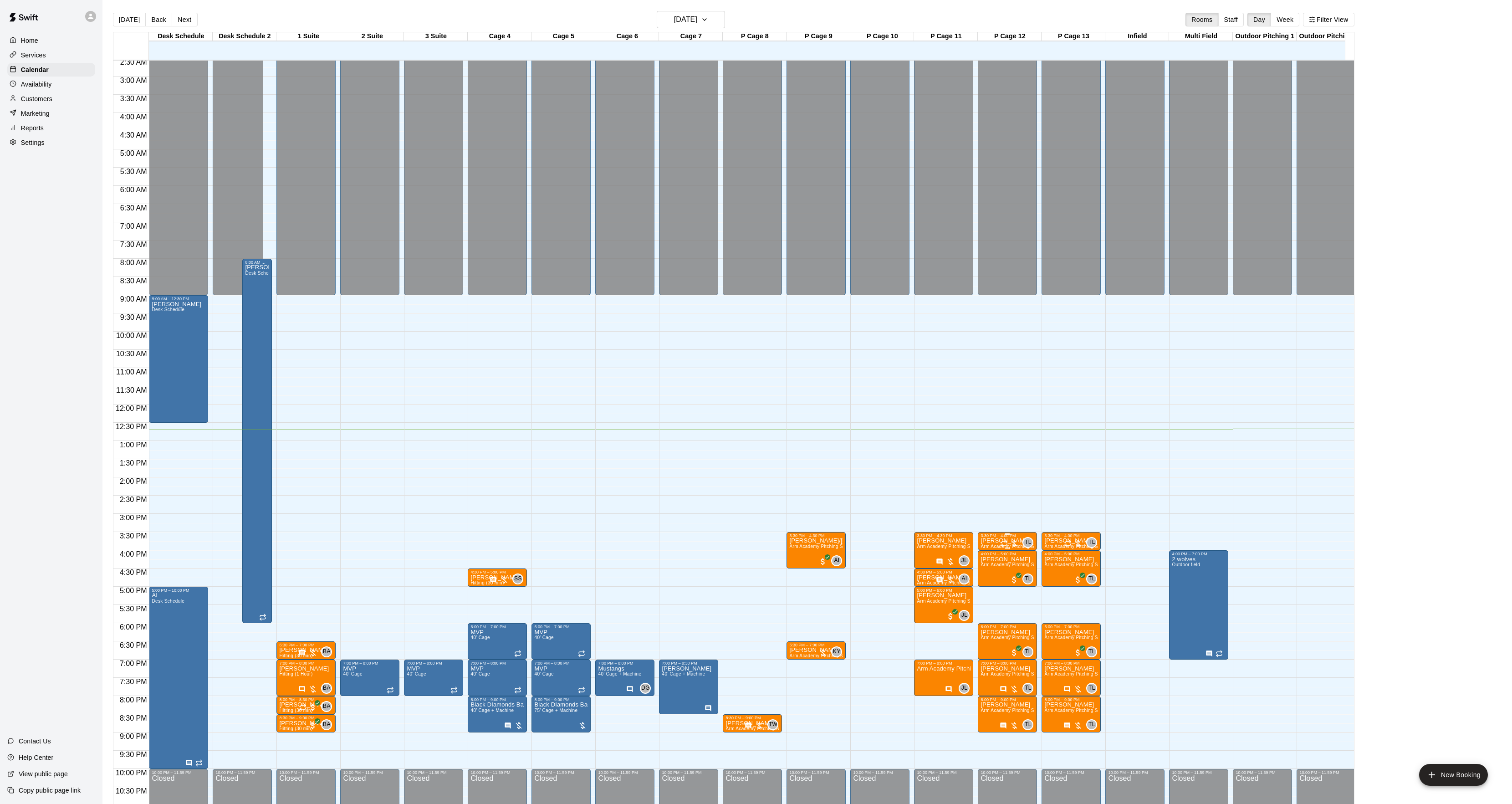
click at [990, 538] on div "3:30 PM – 4:00 PM" at bounding box center [1007, 535] width 54 height 5
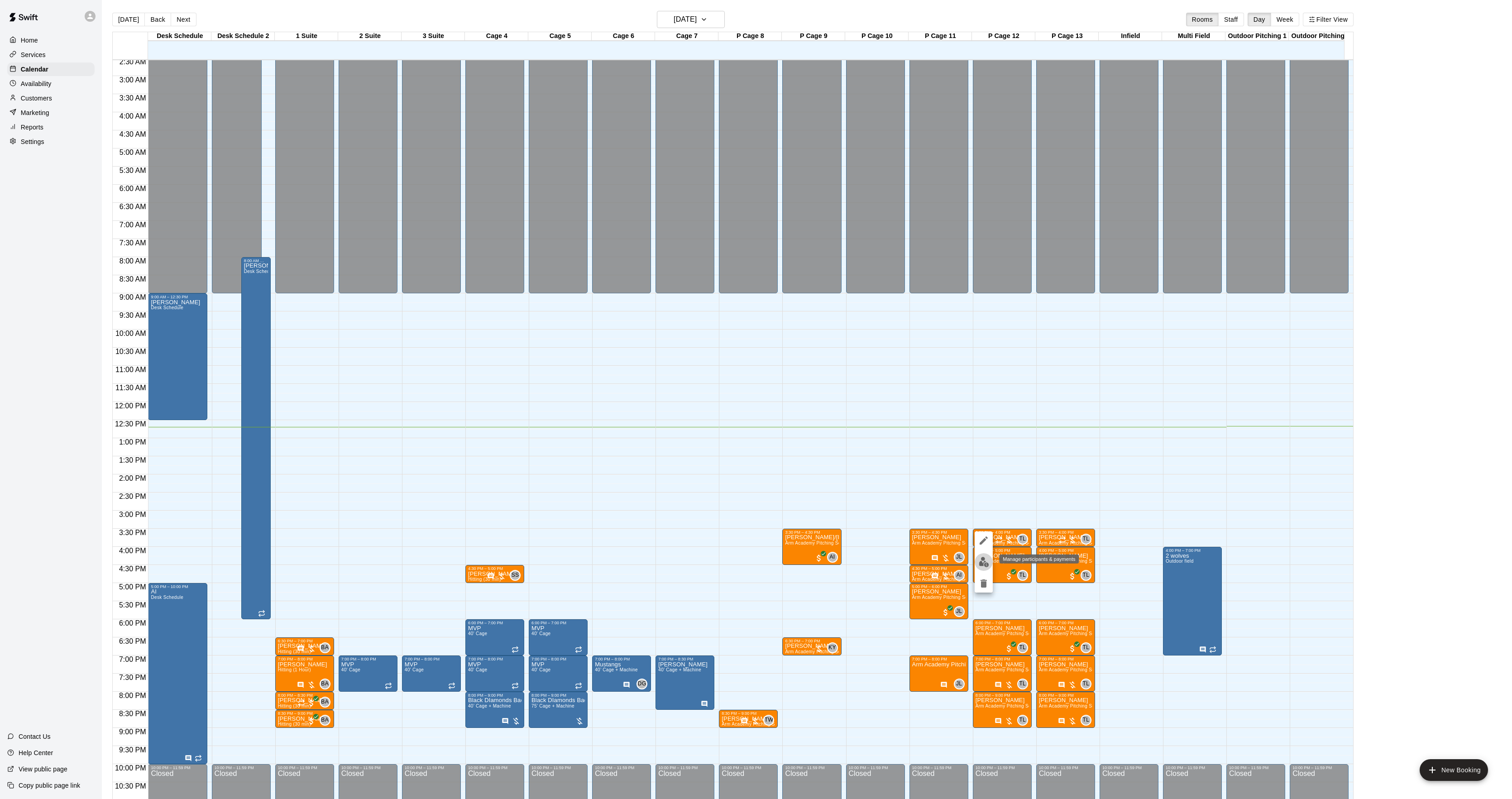
click at [983, 562] on img "edit" at bounding box center [983, 562] width 11 height 11
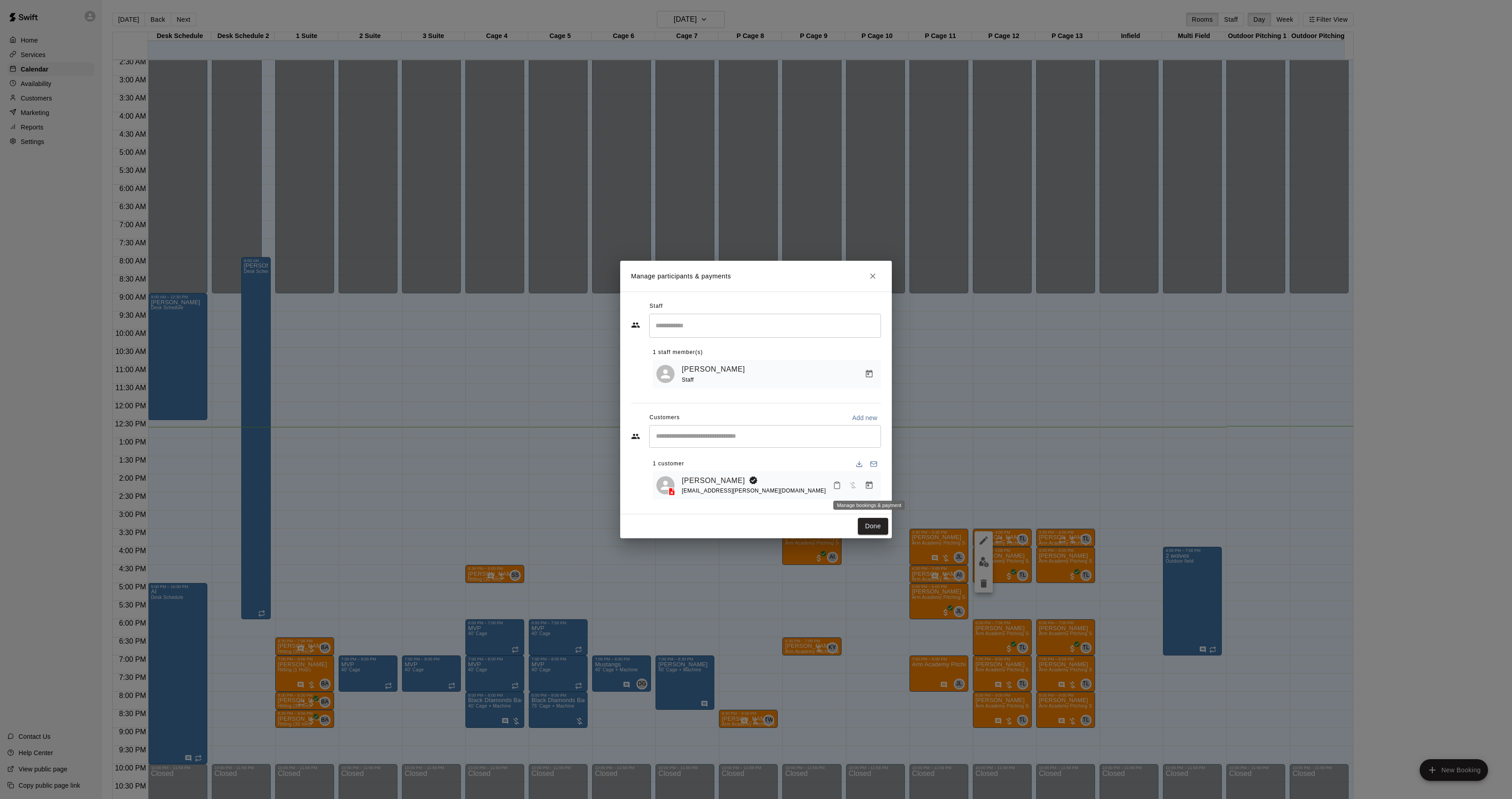
click at [862, 486] on button "Manage bookings & payment" at bounding box center [869, 485] width 17 height 17
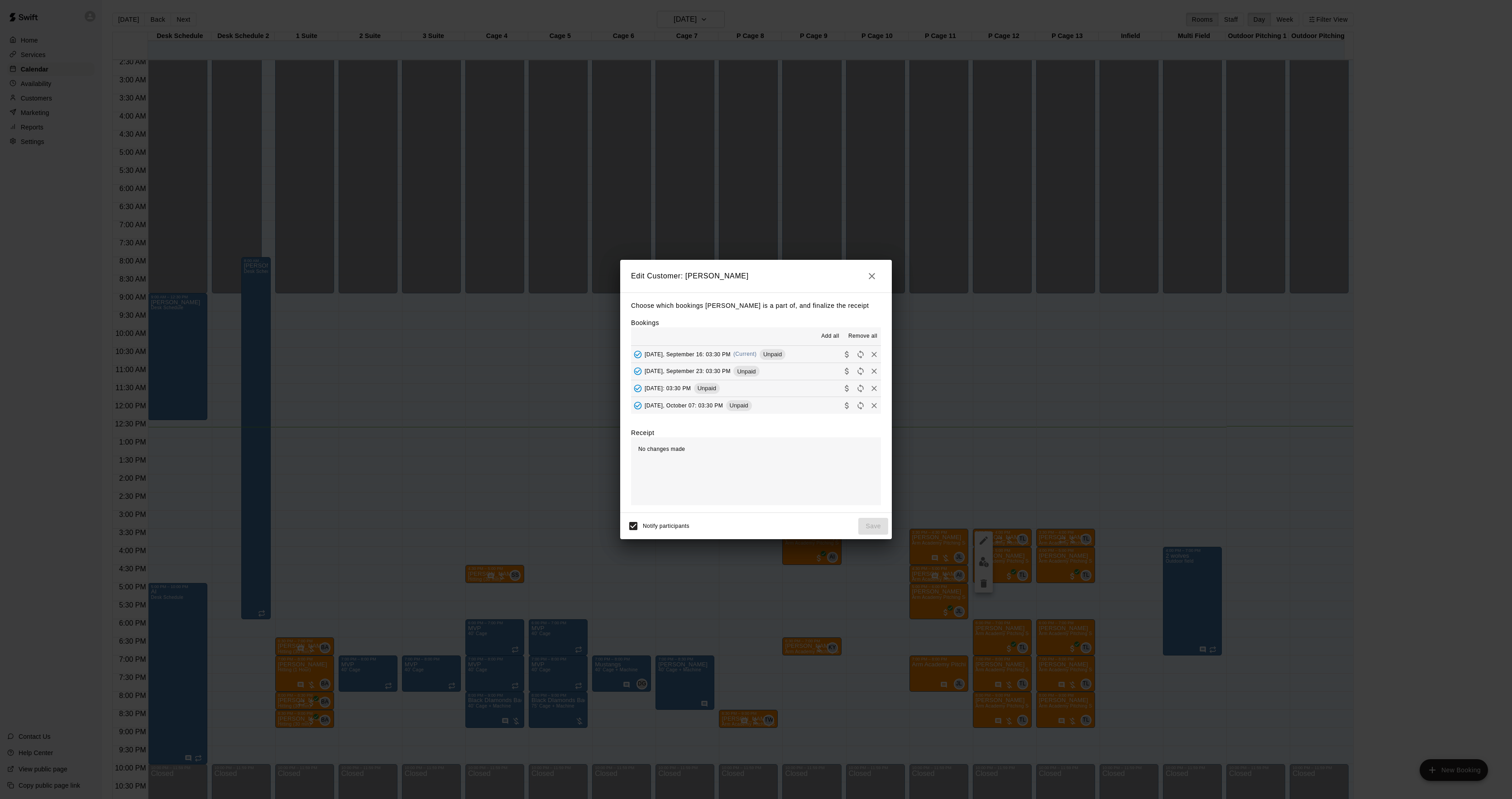
click at [748, 358] on span "(Current)" at bounding box center [745, 354] width 23 height 7
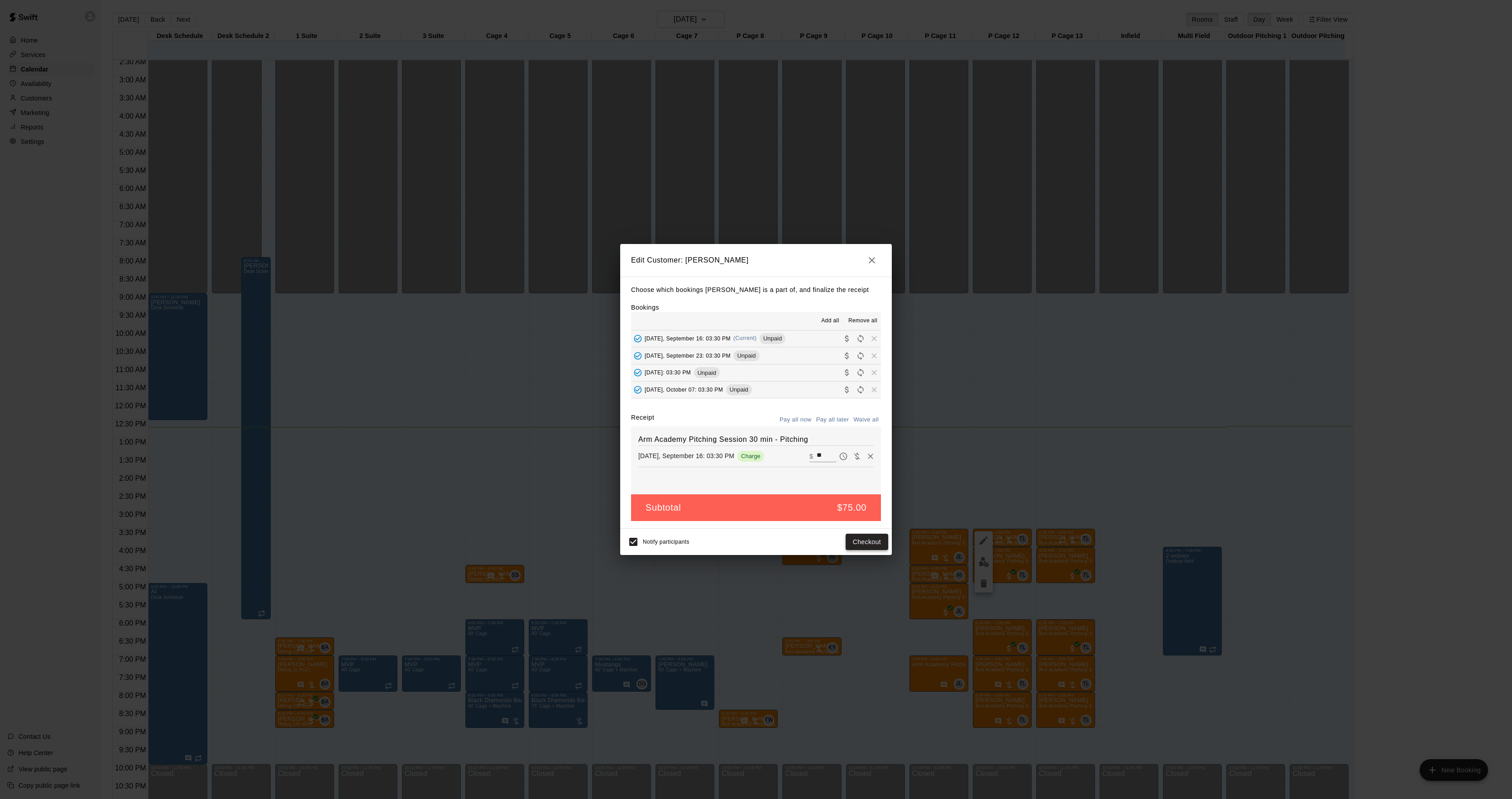
click at [868, 539] on button "Checkout" at bounding box center [867, 541] width 43 height 17
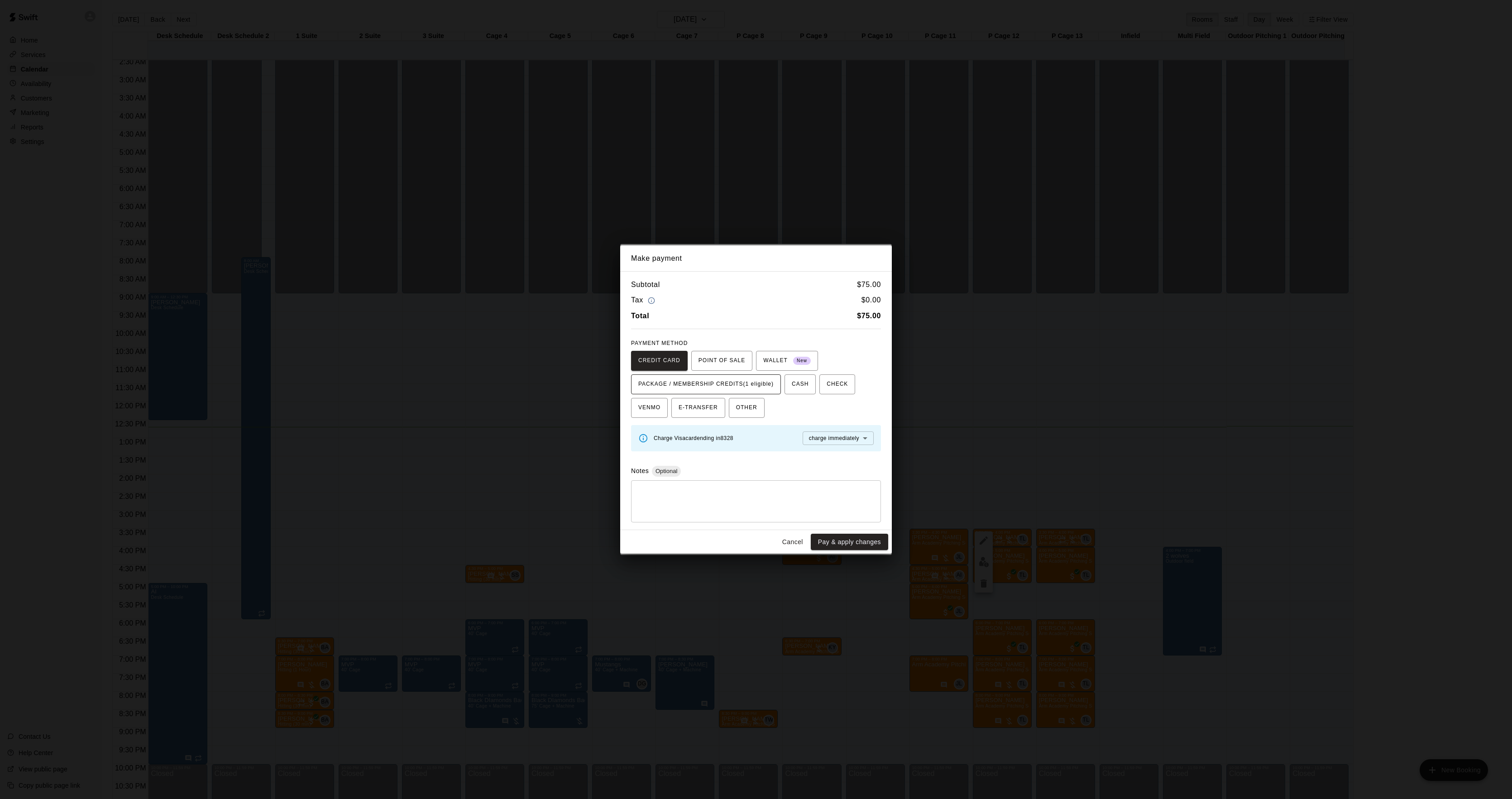
click at [684, 388] on span "PACKAGE / MEMBERSHIP CREDITS (1 eligible)" at bounding box center [705, 384] width 135 height 15
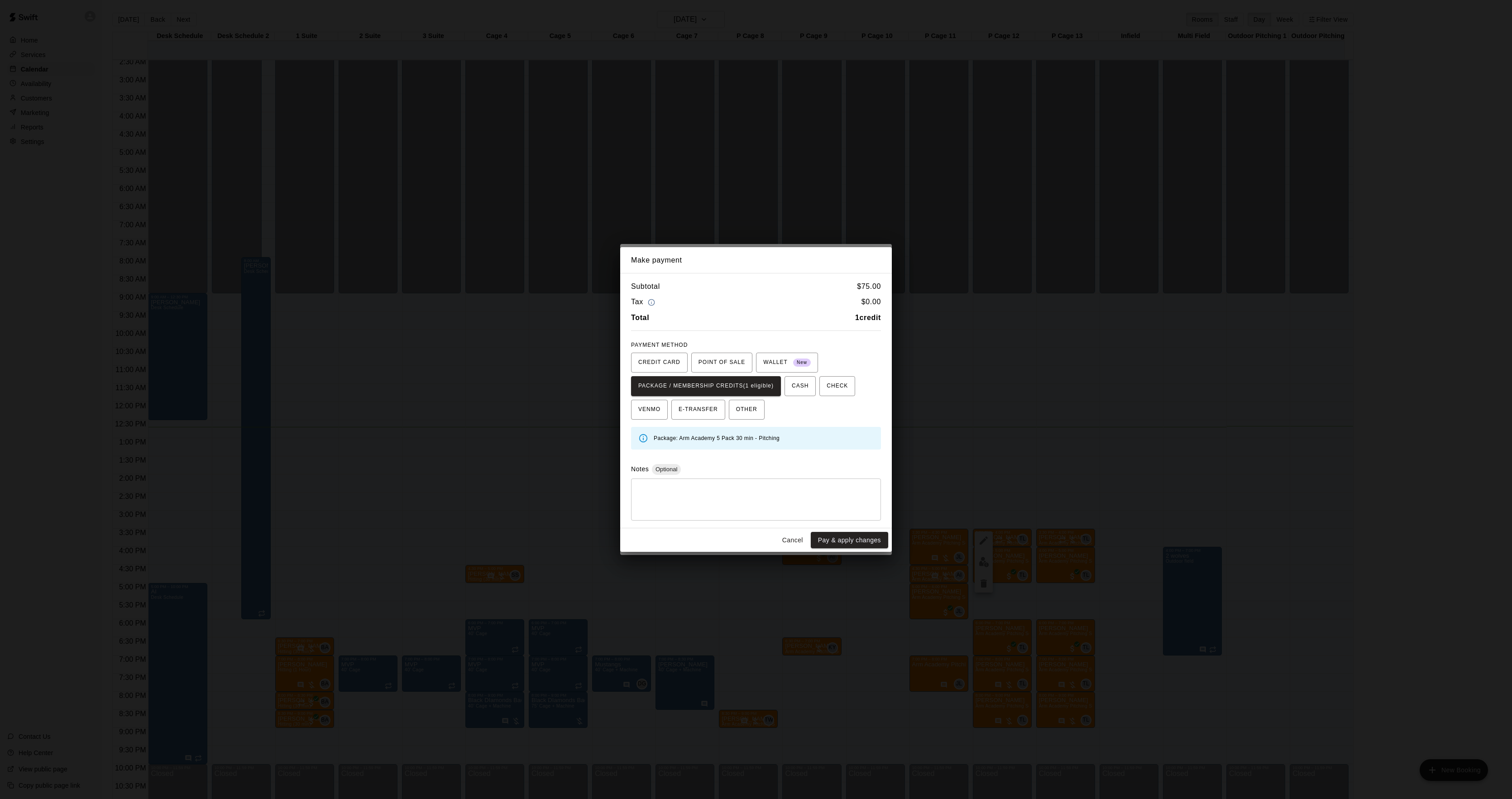
click at [837, 537] on button "Pay & apply changes" at bounding box center [849, 539] width 78 height 17
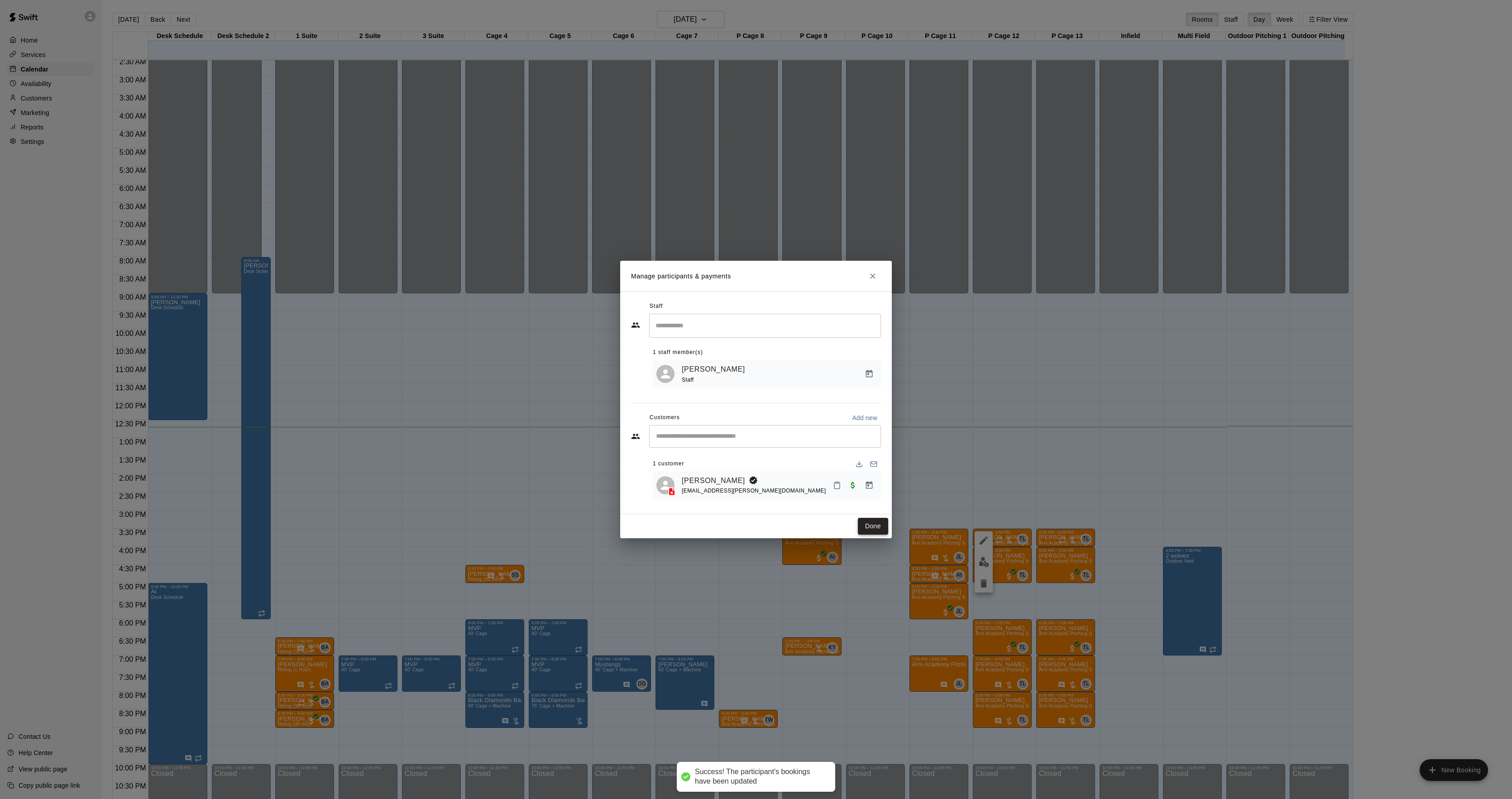
click at [871, 523] on button "Done" at bounding box center [873, 526] width 30 height 17
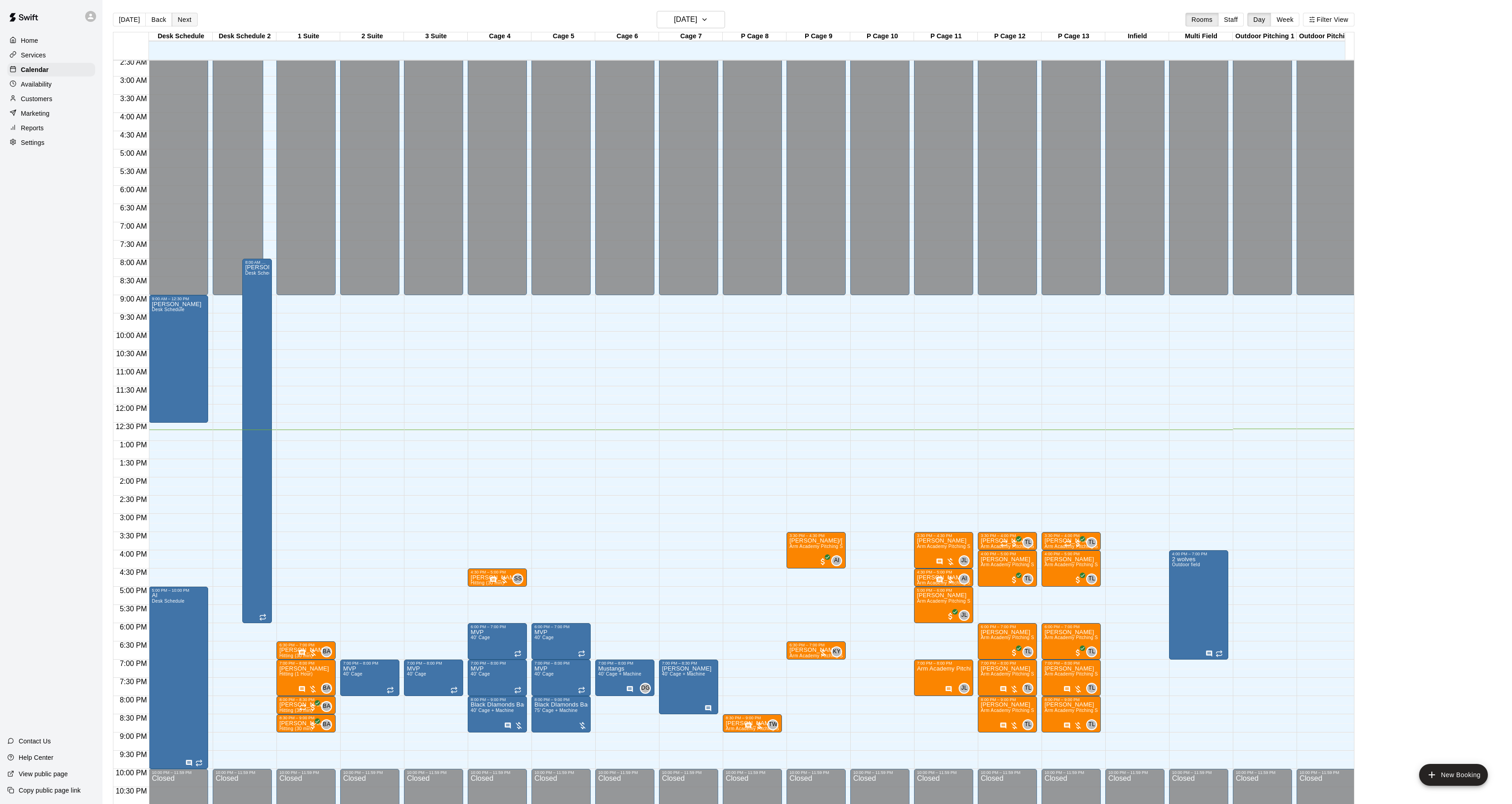
click at [185, 17] on button "Next" at bounding box center [185, 20] width 25 height 14
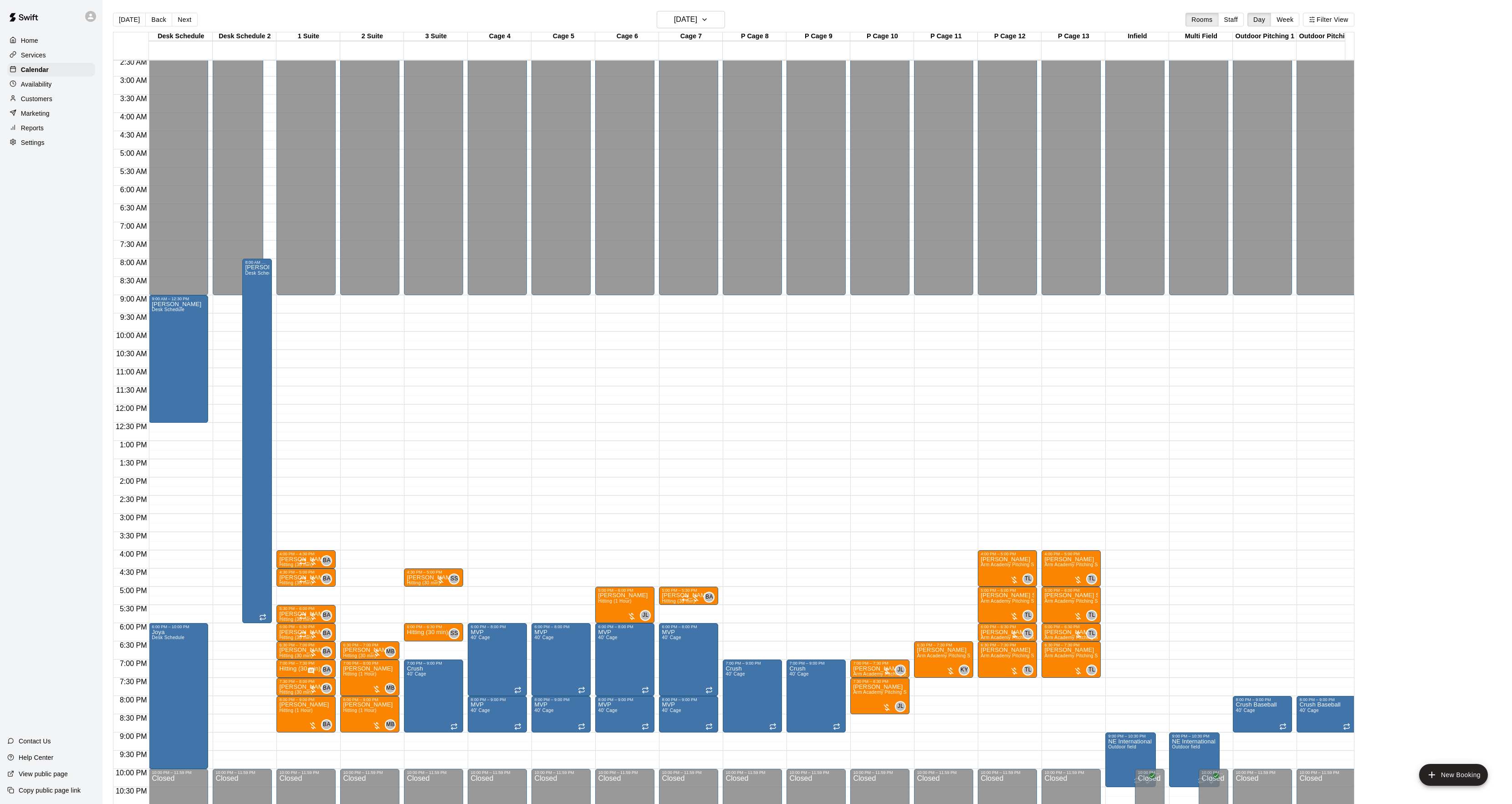
click at [711, 7] on main "[DATE] Back [DATE][DATE] Rooms Staff Day Week Filter View Desk Schedule 17 Wed …" at bounding box center [808, 409] width 1410 height 819
click at [697, 18] on h6 "[DATE]" at bounding box center [686, 20] width 23 height 13
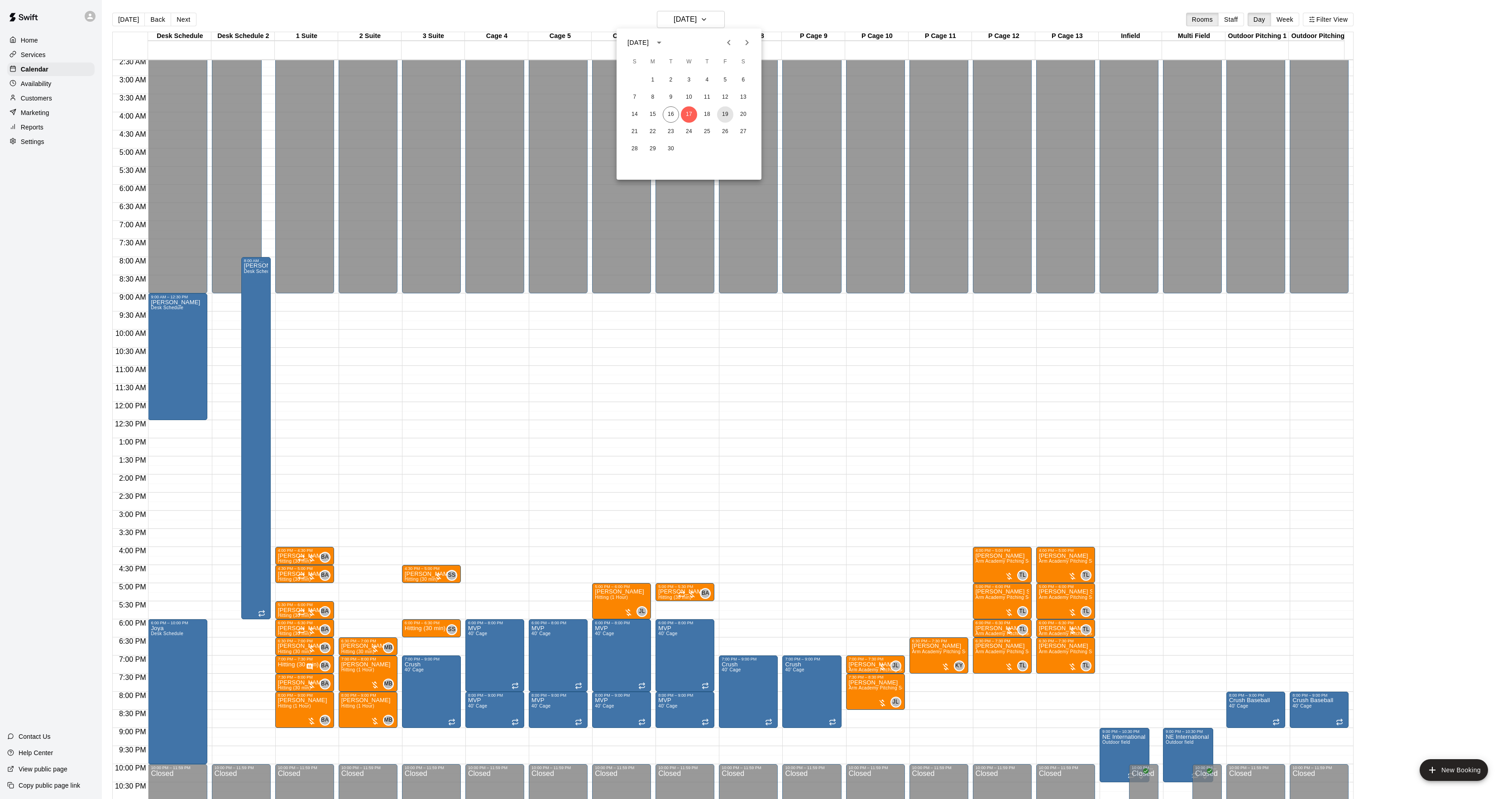
click at [725, 108] on button "19" at bounding box center [725, 114] width 17 height 17
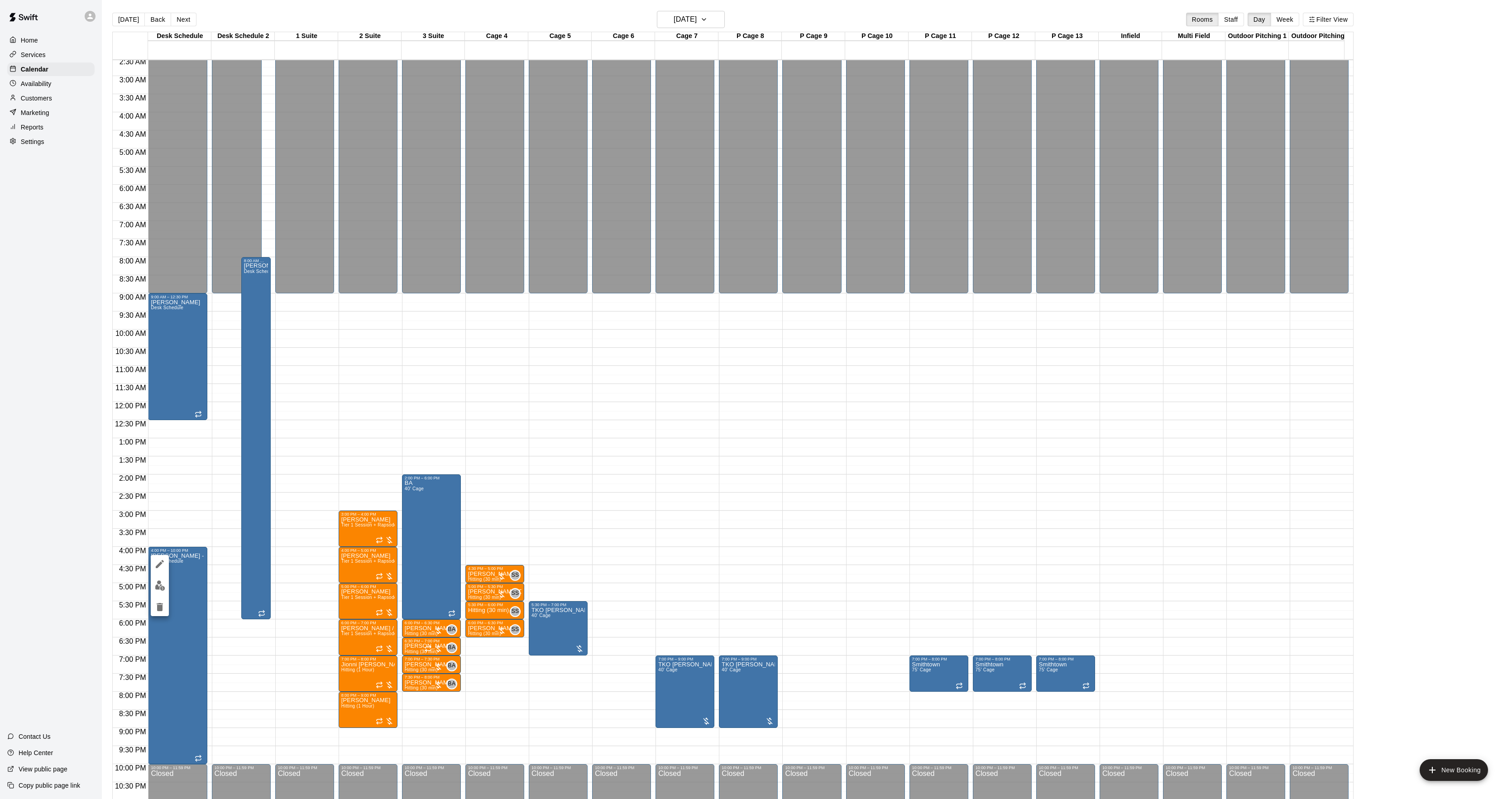
click at [155, 559] on icon "edit" at bounding box center [159, 564] width 11 height 11
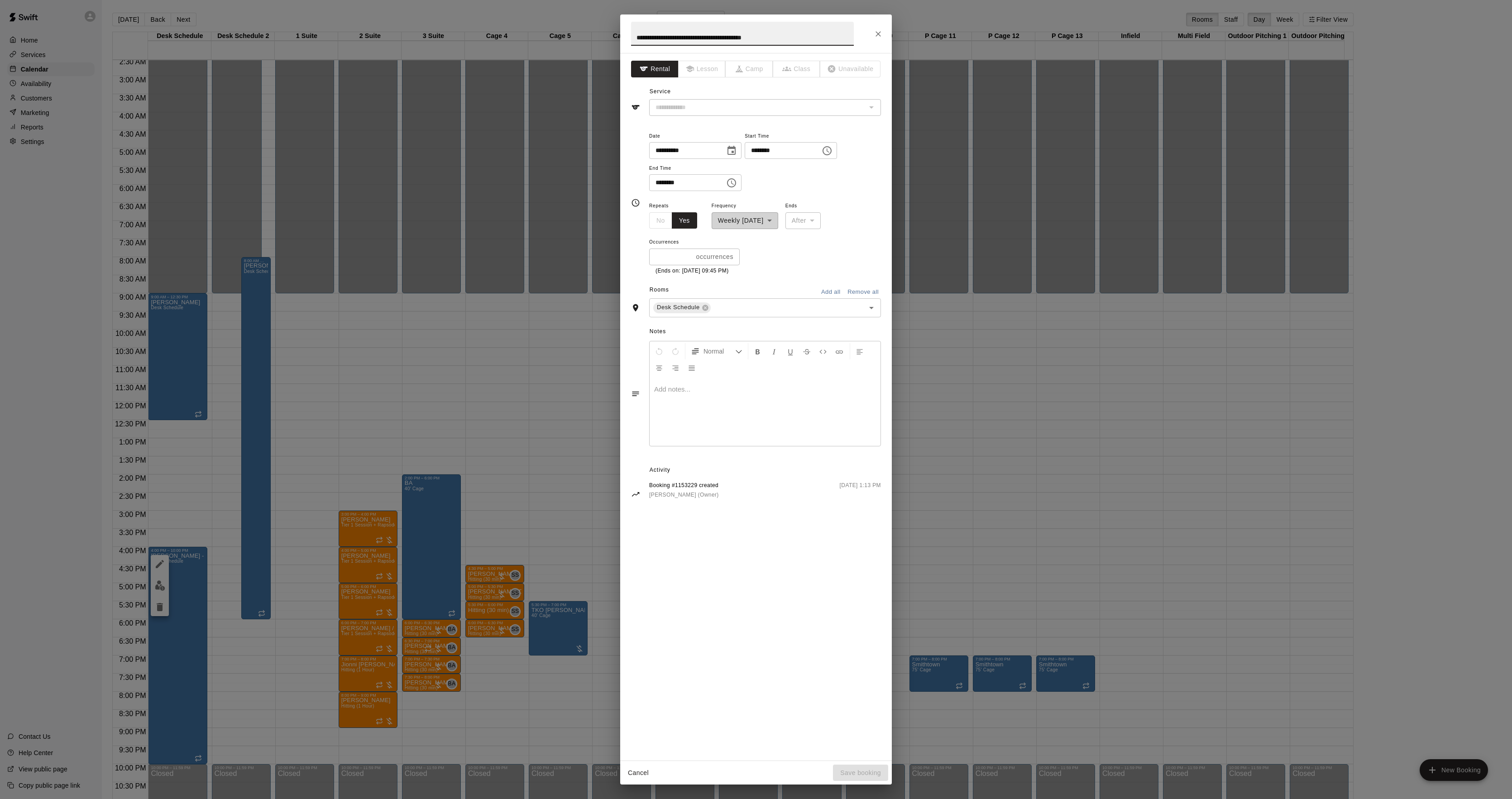
type input "**********"
drag, startPoint x: 662, startPoint y: 37, endPoint x: 803, endPoint y: 26, distance: 141.4
click at [803, 26] on input "**********" at bounding box center [741, 33] width 223 height 24
type input "*******"
click at [867, 774] on button "Save booking" at bounding box center [860, 773] width 55 height 17
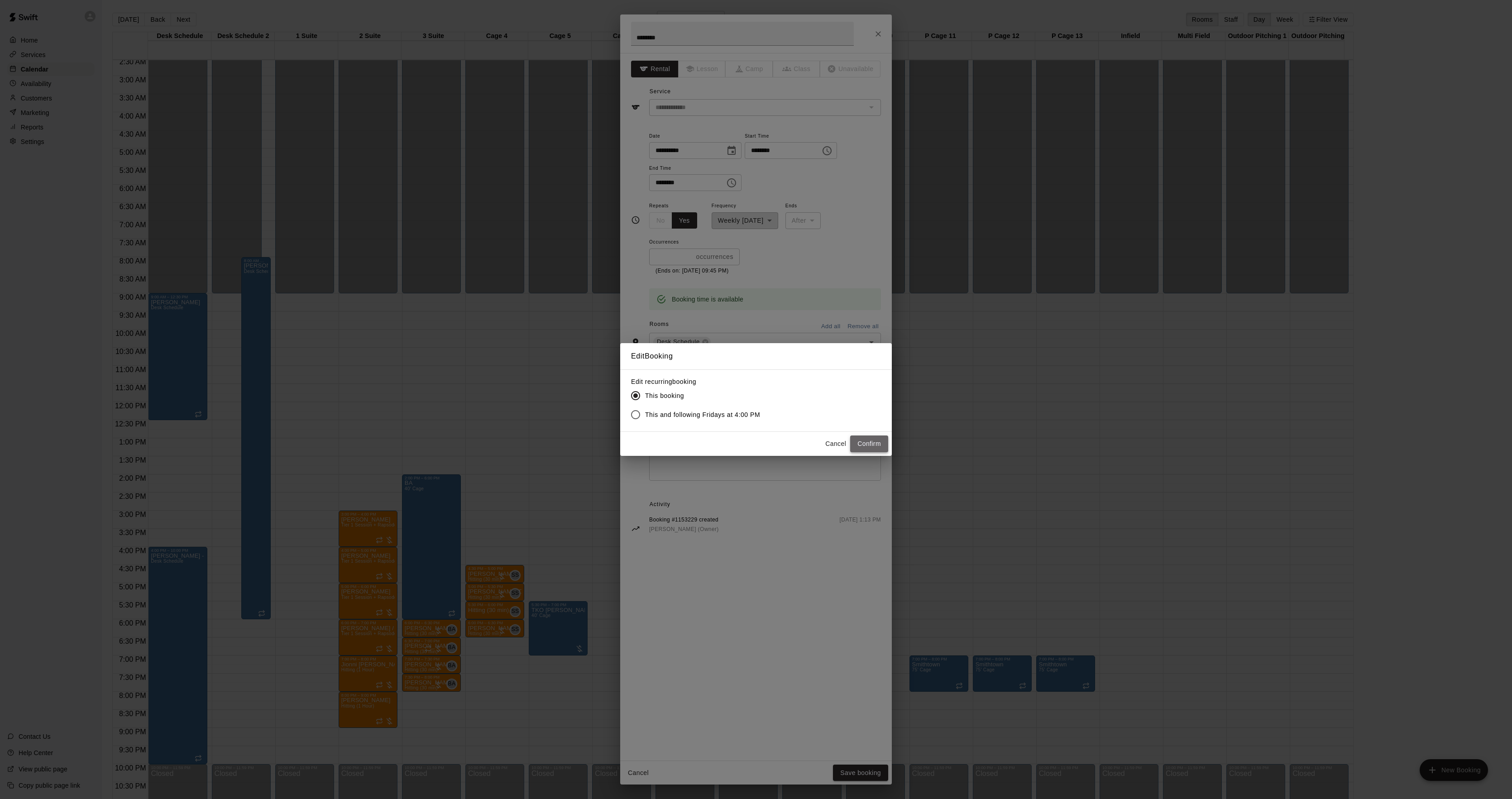
click at [869, 443] on button "Confirm" at bounding box center [869, 443] width 38 height 17
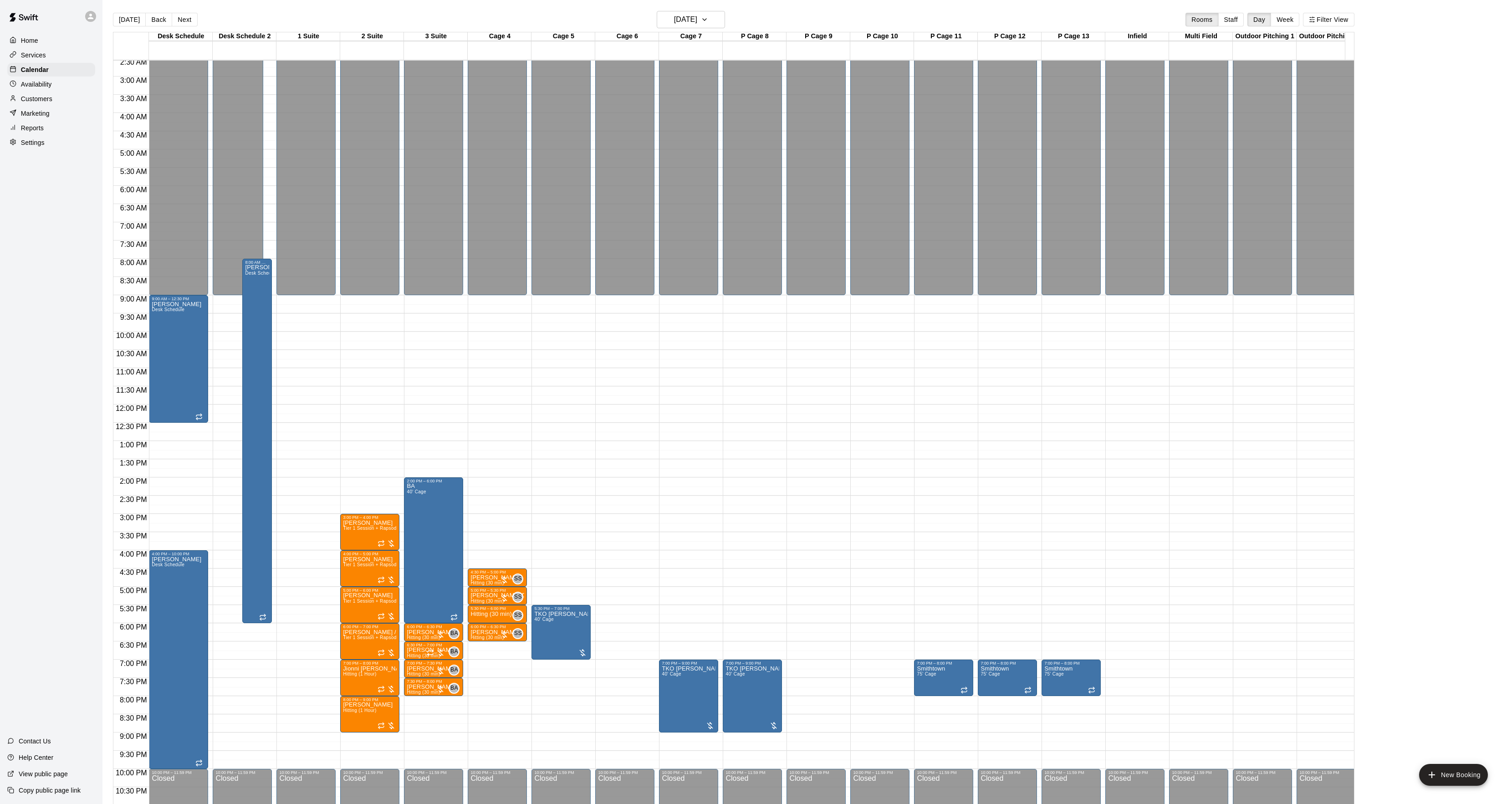
drag, startPoint x: 128, startPoint y: 25, endPoint x: 125, endPoint y: 29, distance: 5.0
click at [126, 29] on div "[DATE] Back [DATE][DATE] Rooms Staff Day Week Filter View" at bounding box center [734, 21] width 1242 height 21
click at [127, 18] on button "[DATE]" at bounding box center [130, 20] width 33 height 14
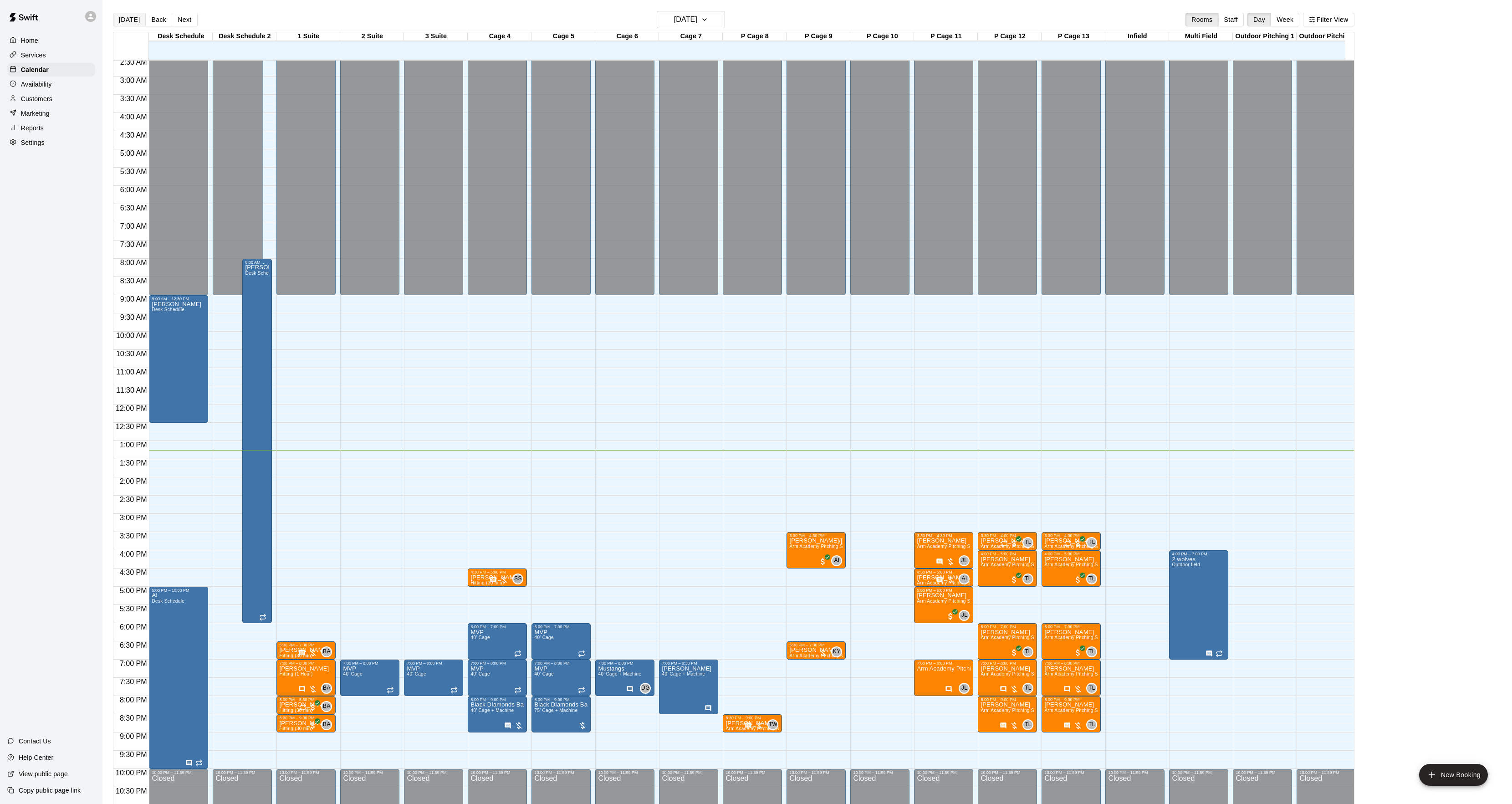
click at [125, 18] on button "[DATE]" at bounding box center [130, 20] width 33 height 14
